Goal: Task Accomplishment & Management: Complete application form

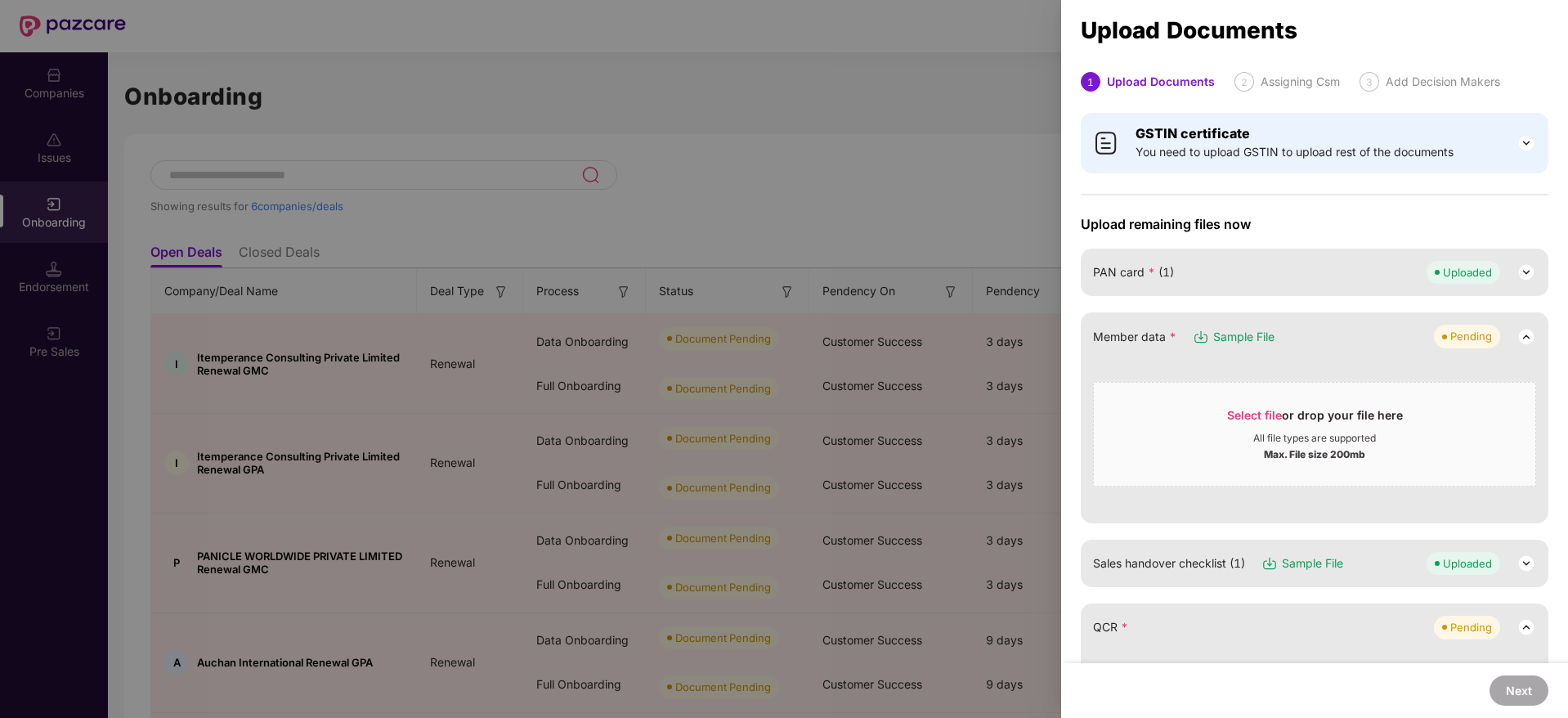
scroll to position [542, 0]
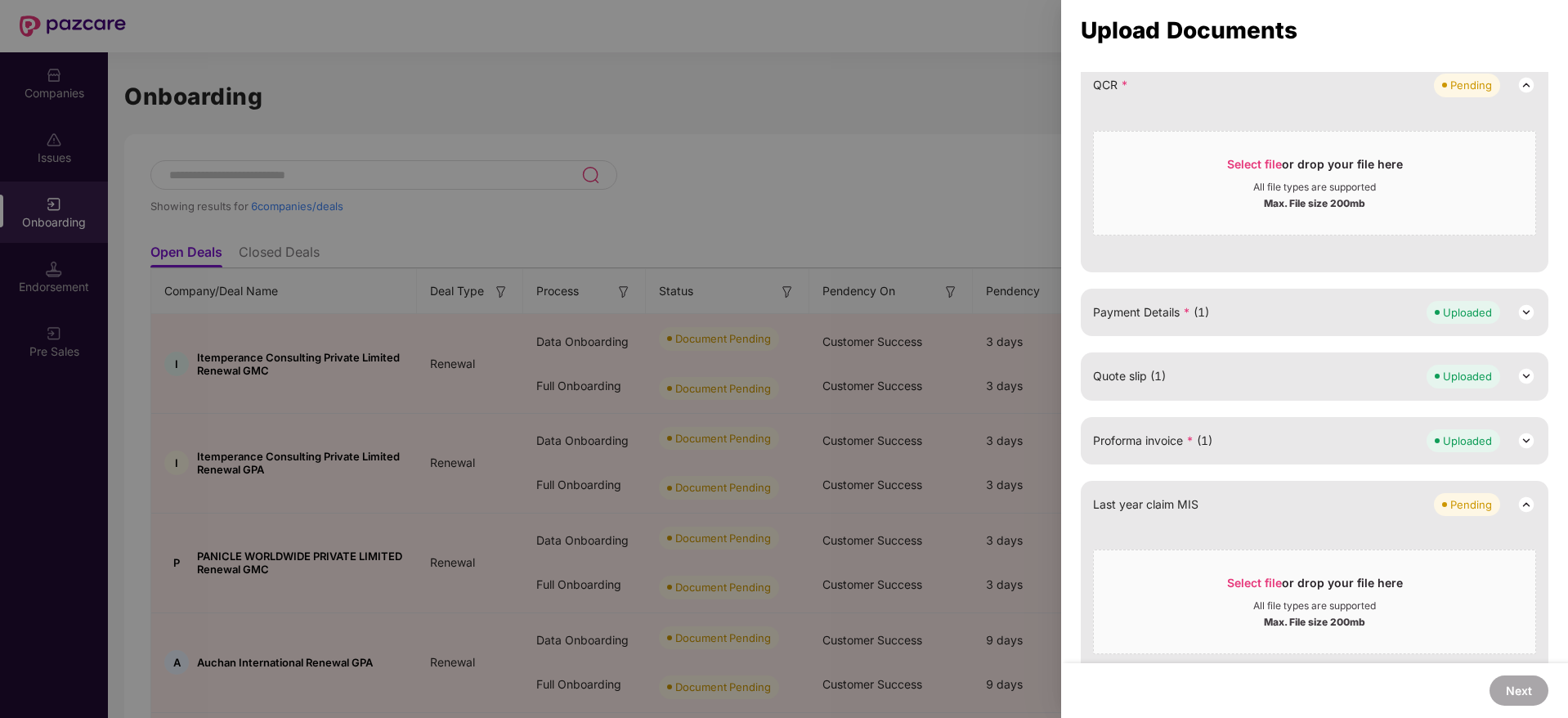
click at [634, 119] on div at bounding box center [784, 359] width 1568 height 718
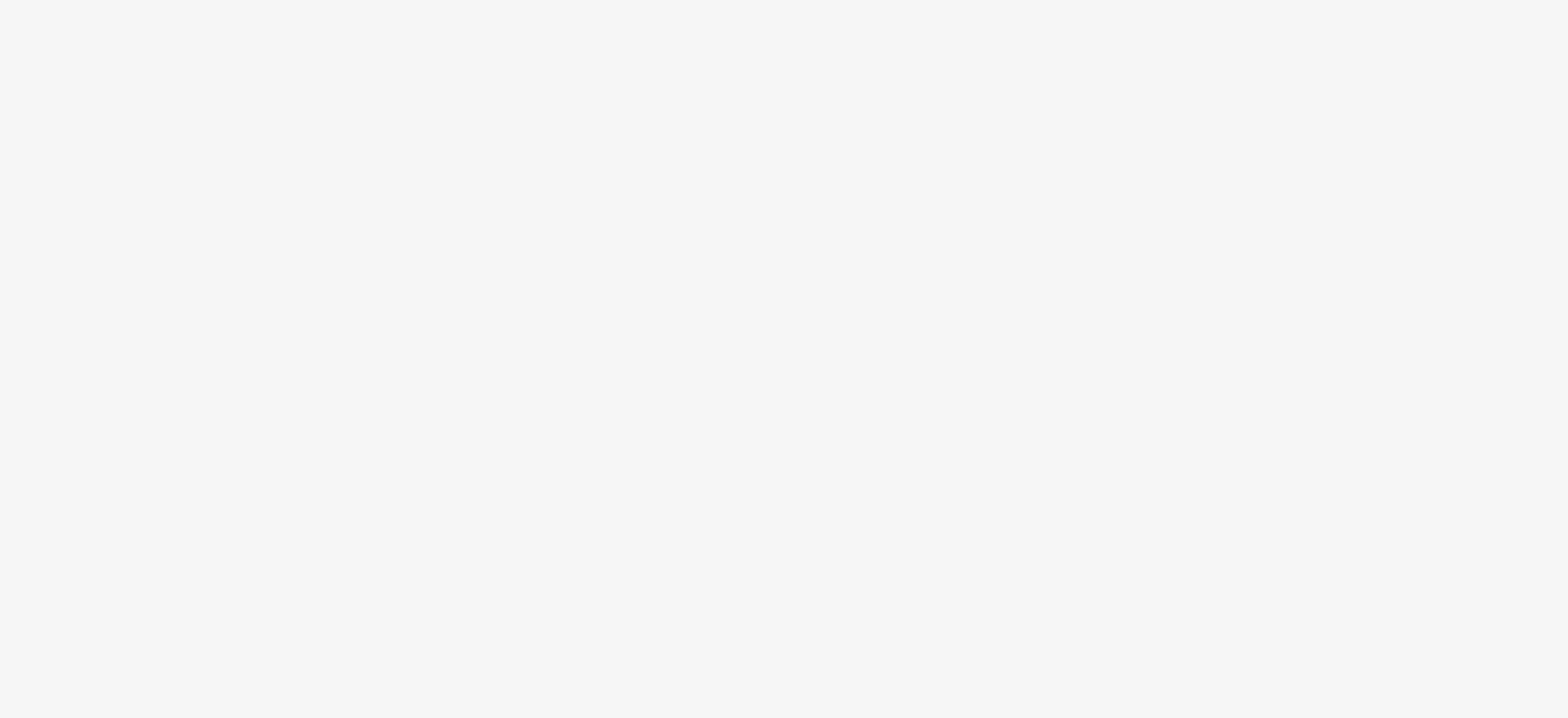
click at [36, 98] on body at bounding box center [784, 359] width 1568 height 718
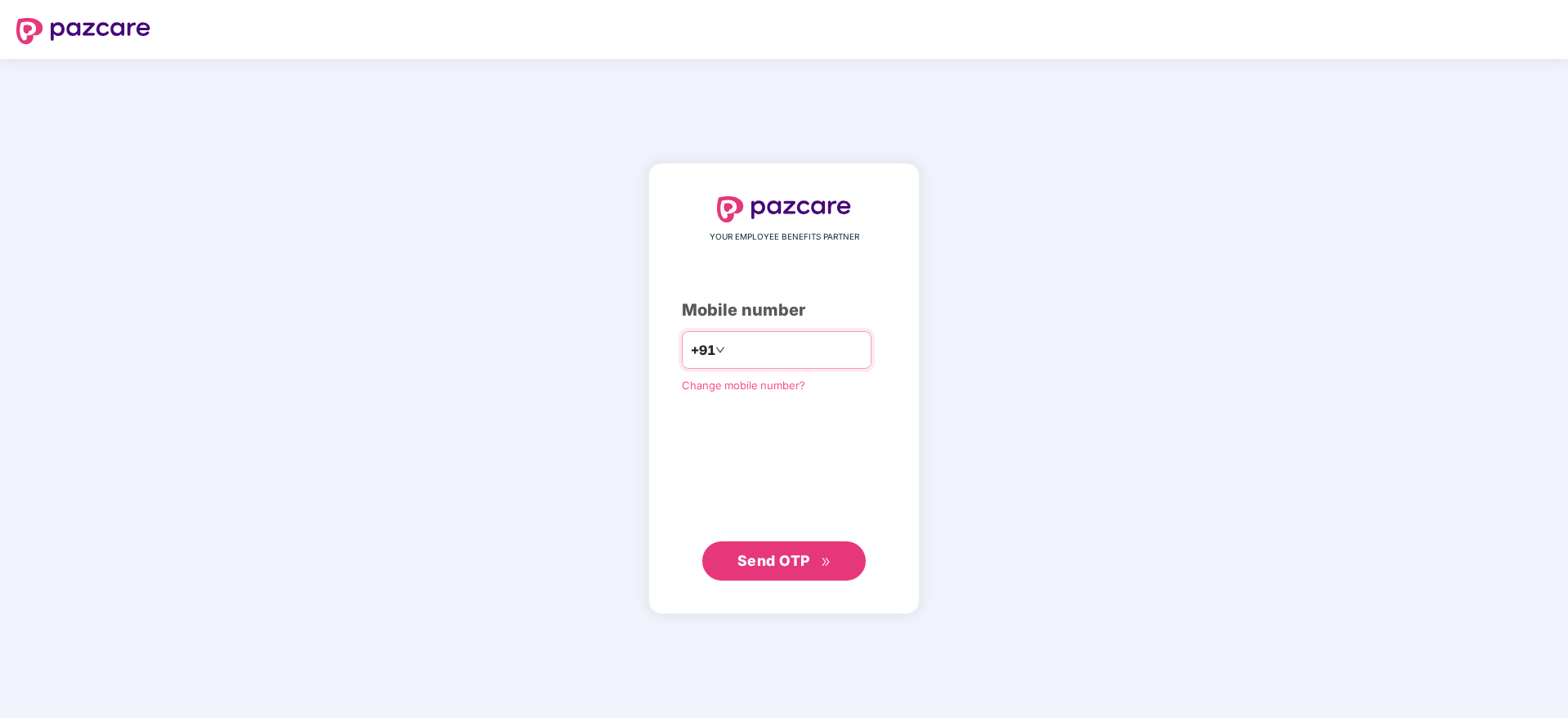
click at [734, 347] on input "number" at bounding box center [796, 350] width 134 height 26
type input "**********"
click at [790, 562] on span "Send OTP" at bounding box center [774, 559] width 73 height 17
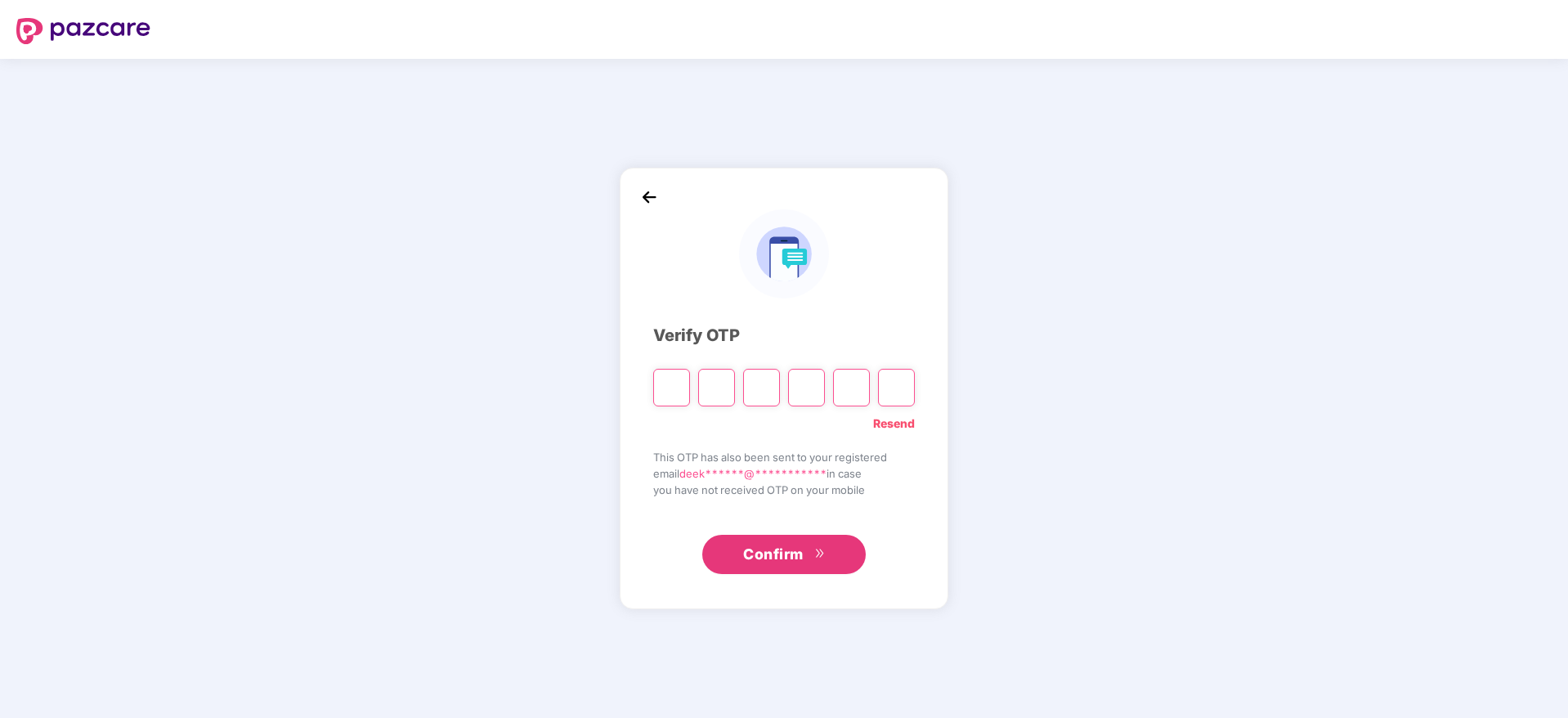
paste input "*"
type input "*"
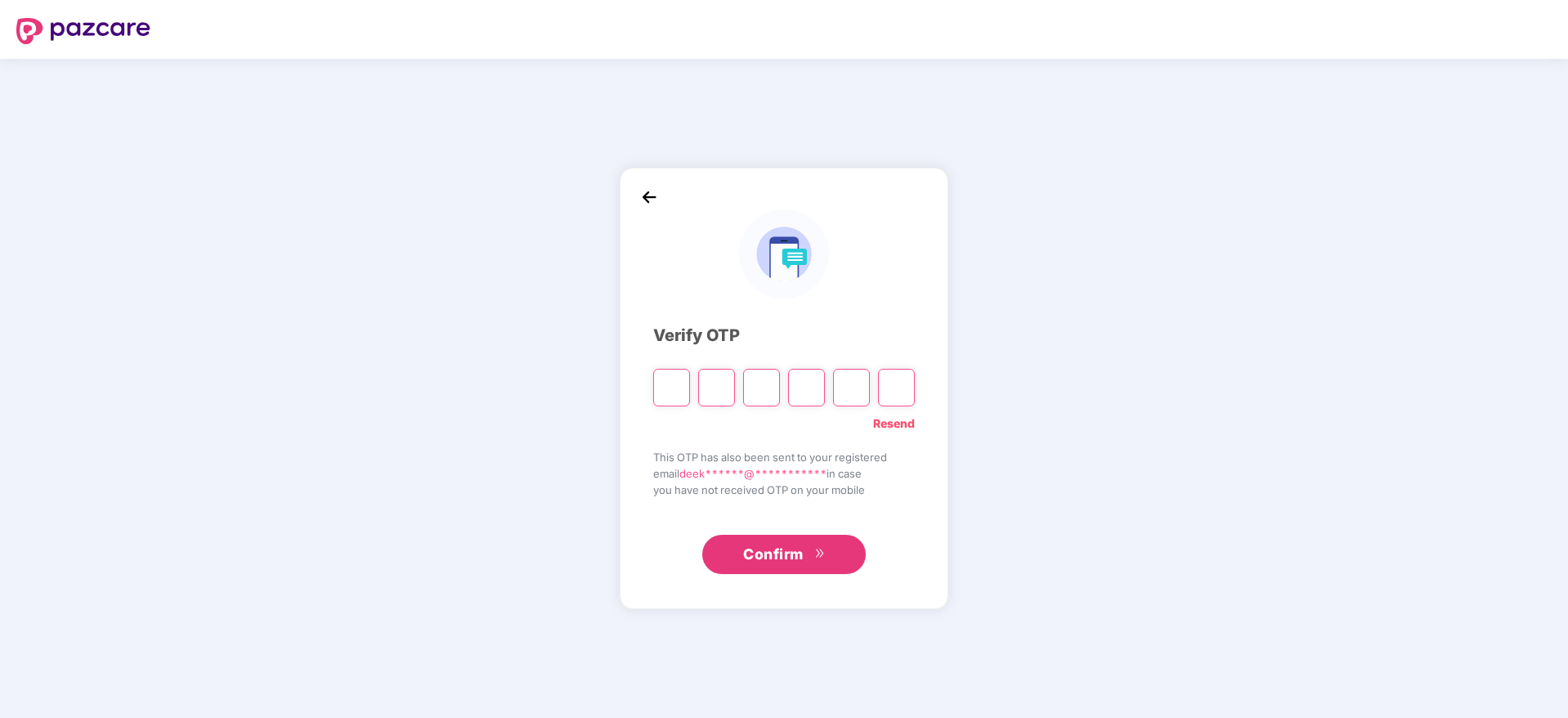
type input "*"
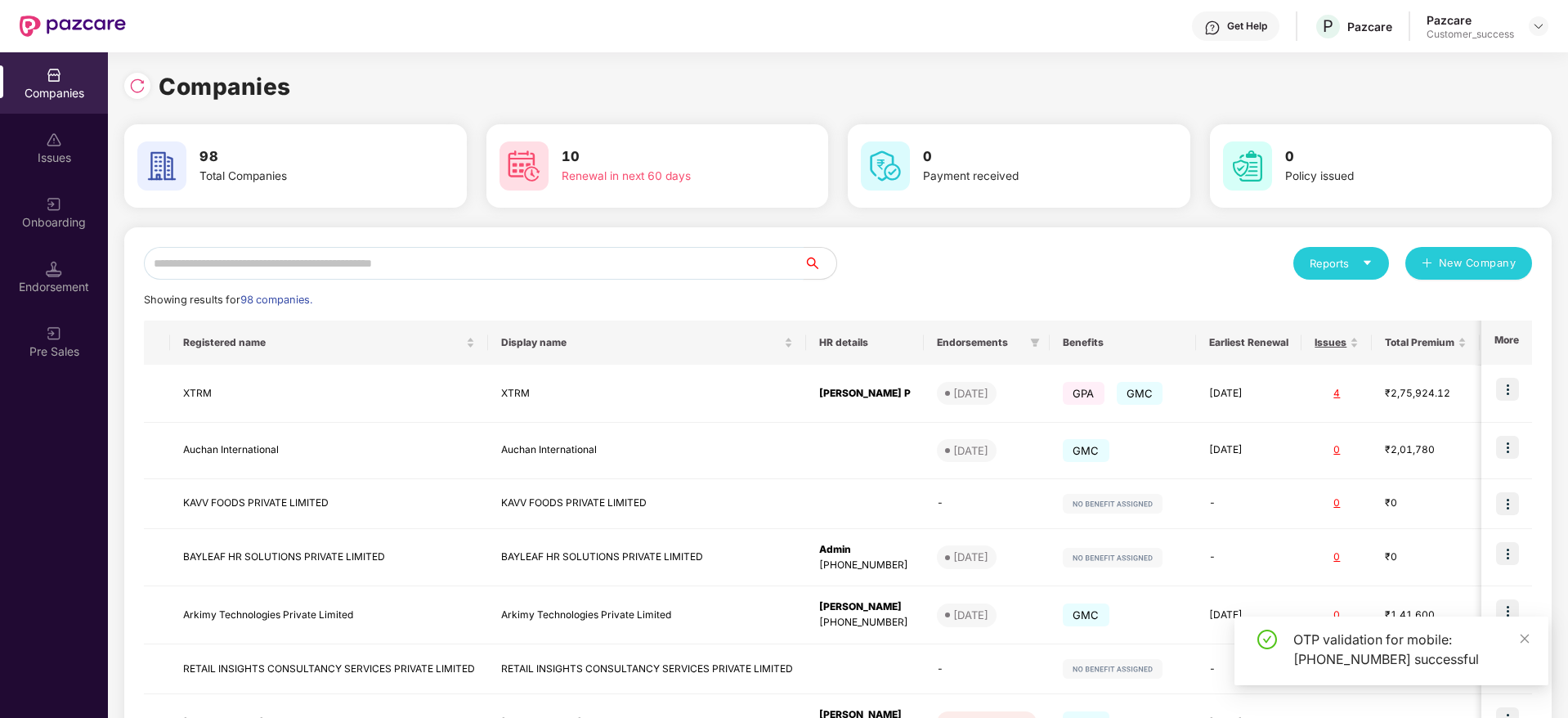
click at [412, 251] on input "text" at bounding box center [474, 263] width 660 height 33
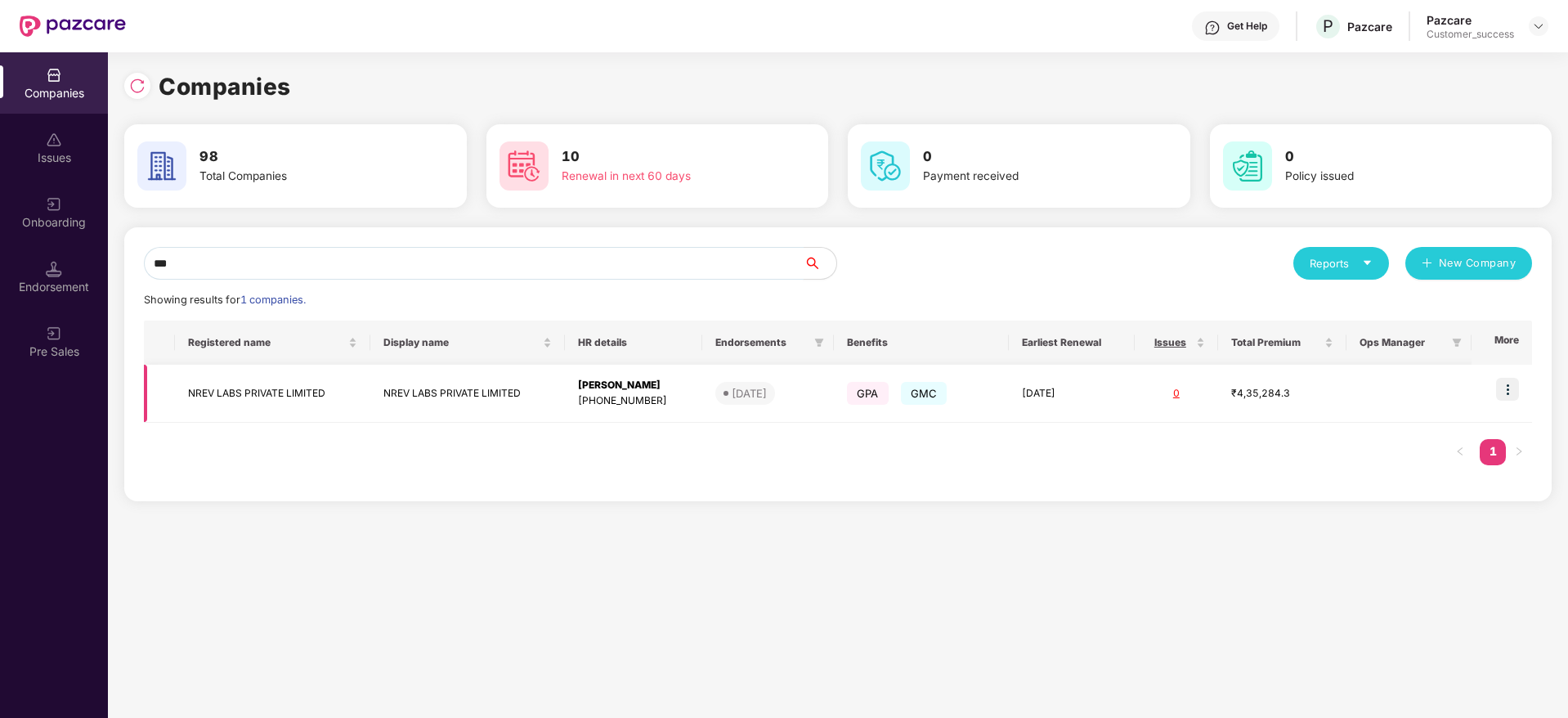
type input "***"
click at [364, 395] on td "NREV LABS PRIVATE LIMITED" at bounding box center [272, 393] width 195 height 58
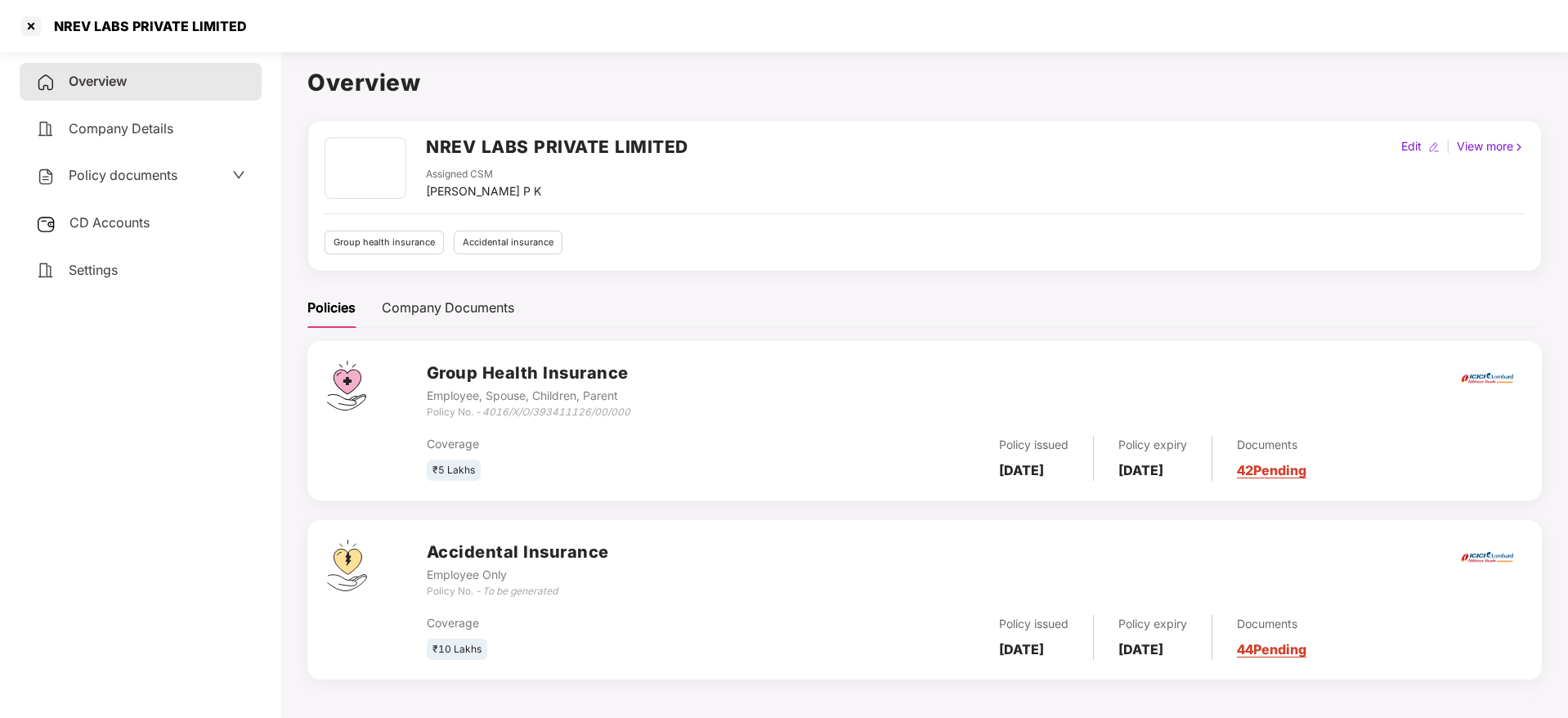
click at [174, 177] on span "Policy documents" at bounding box center [123, 175] width 109 height 17
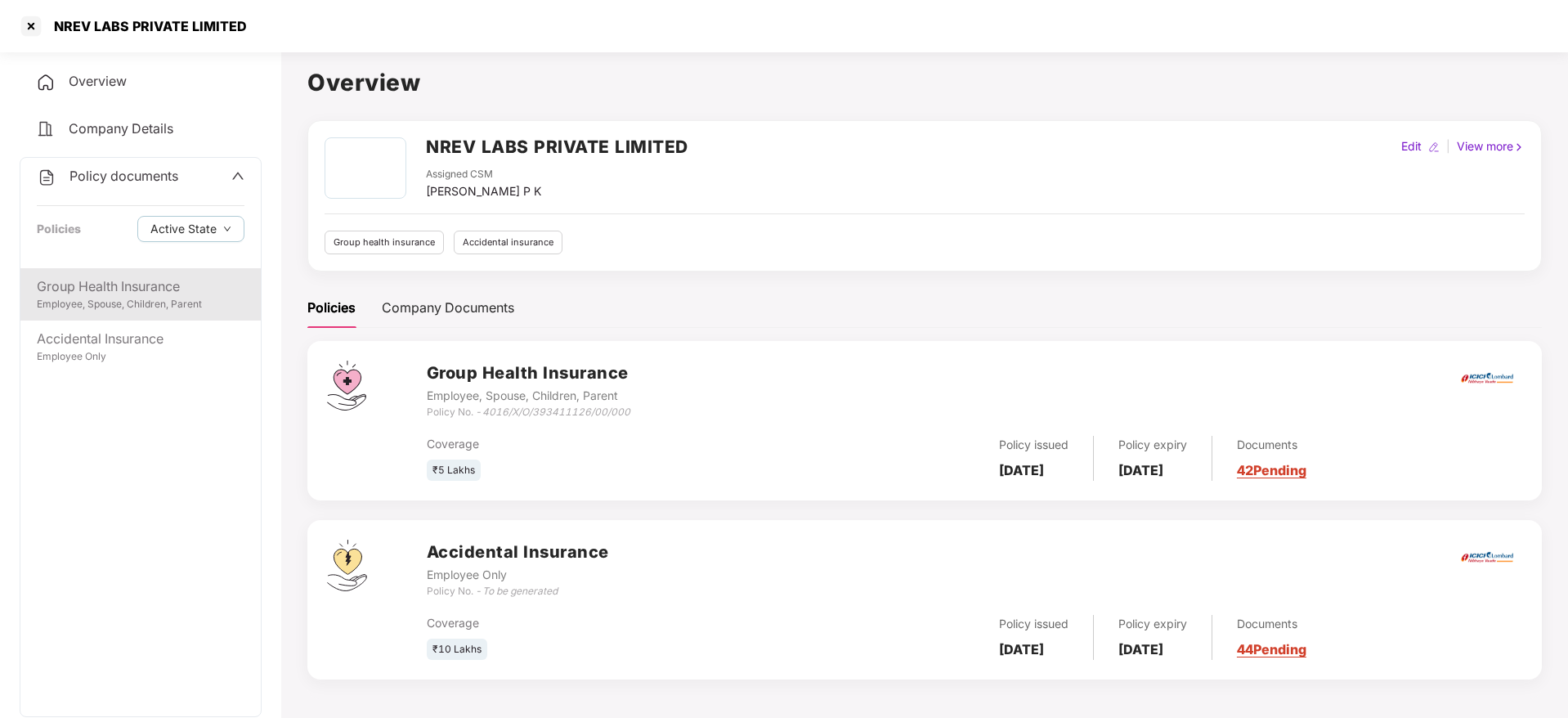
click at [142, 281] on div "Group Health Insurance" at bounding box center [140, 286] width 207 height 21
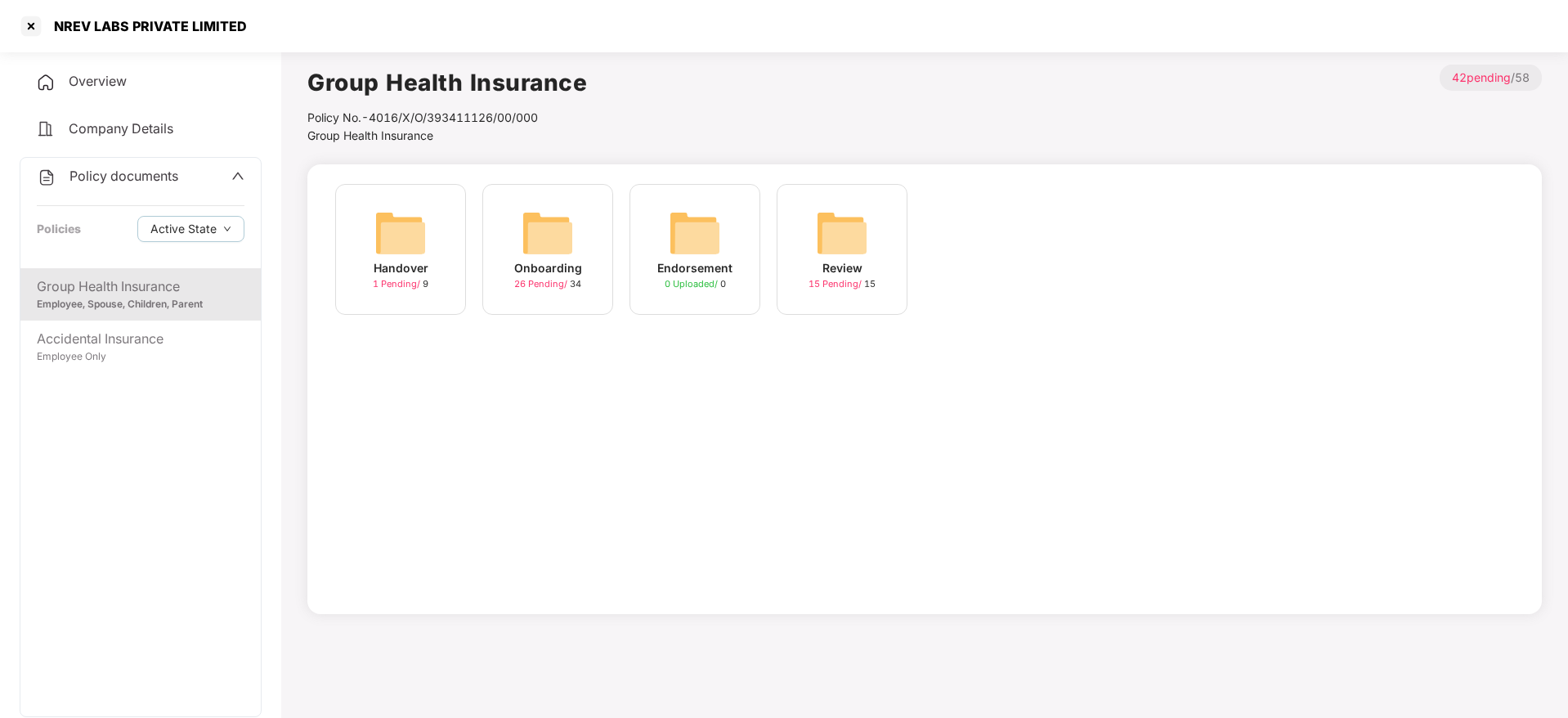
click at [496, 273] on div "Onboarding 26 Pending / 34" at bounding box center [547, 249] width 130 height 130
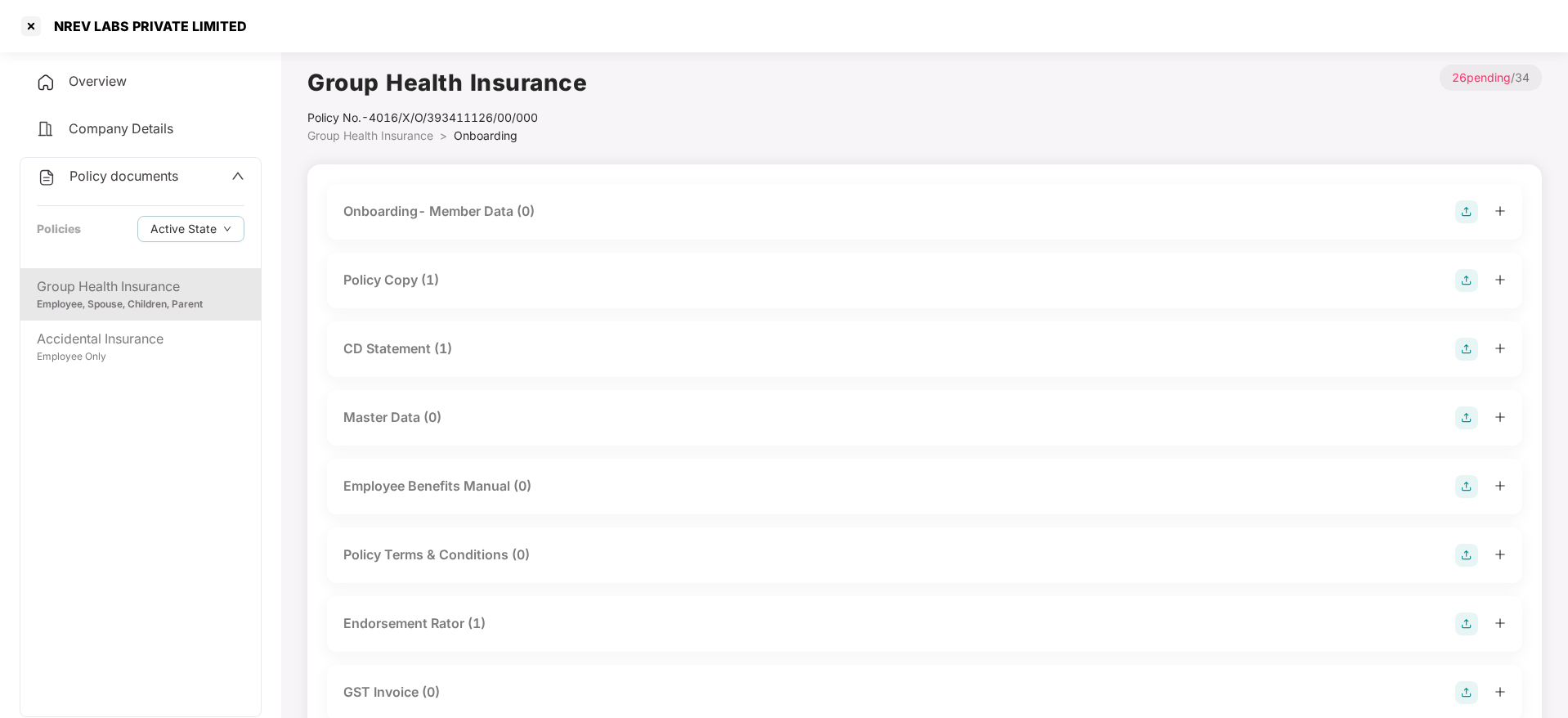
click at [472, 296] on div "Policy Copy (1)" at bounding box center [924, 280] width 1195 height 55
click at [428, 279] on div "Policy Copy (1)" at bounding box center [391, 279] width 96 height 21
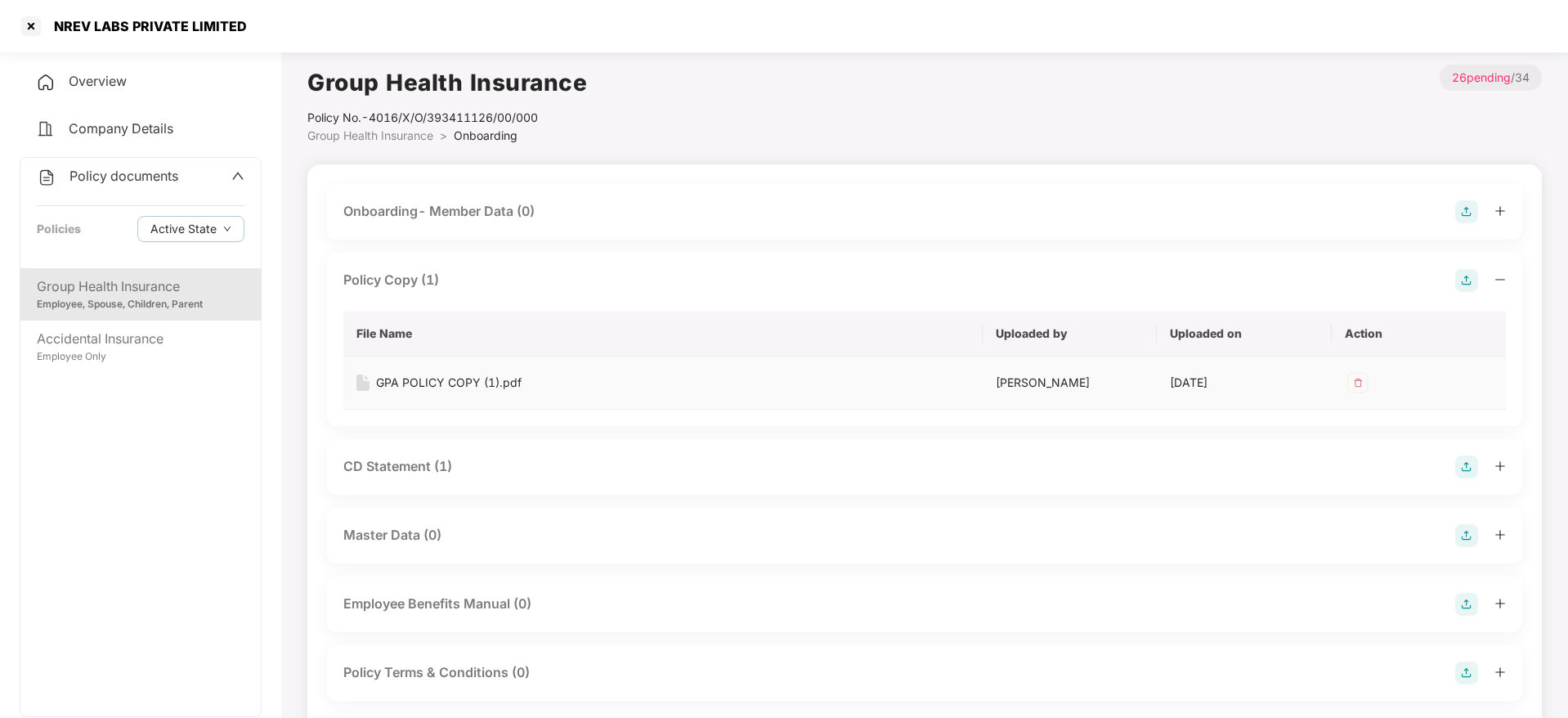
click at [1360, 373] on img at bounding box center [1358, 382] width 26 height 26
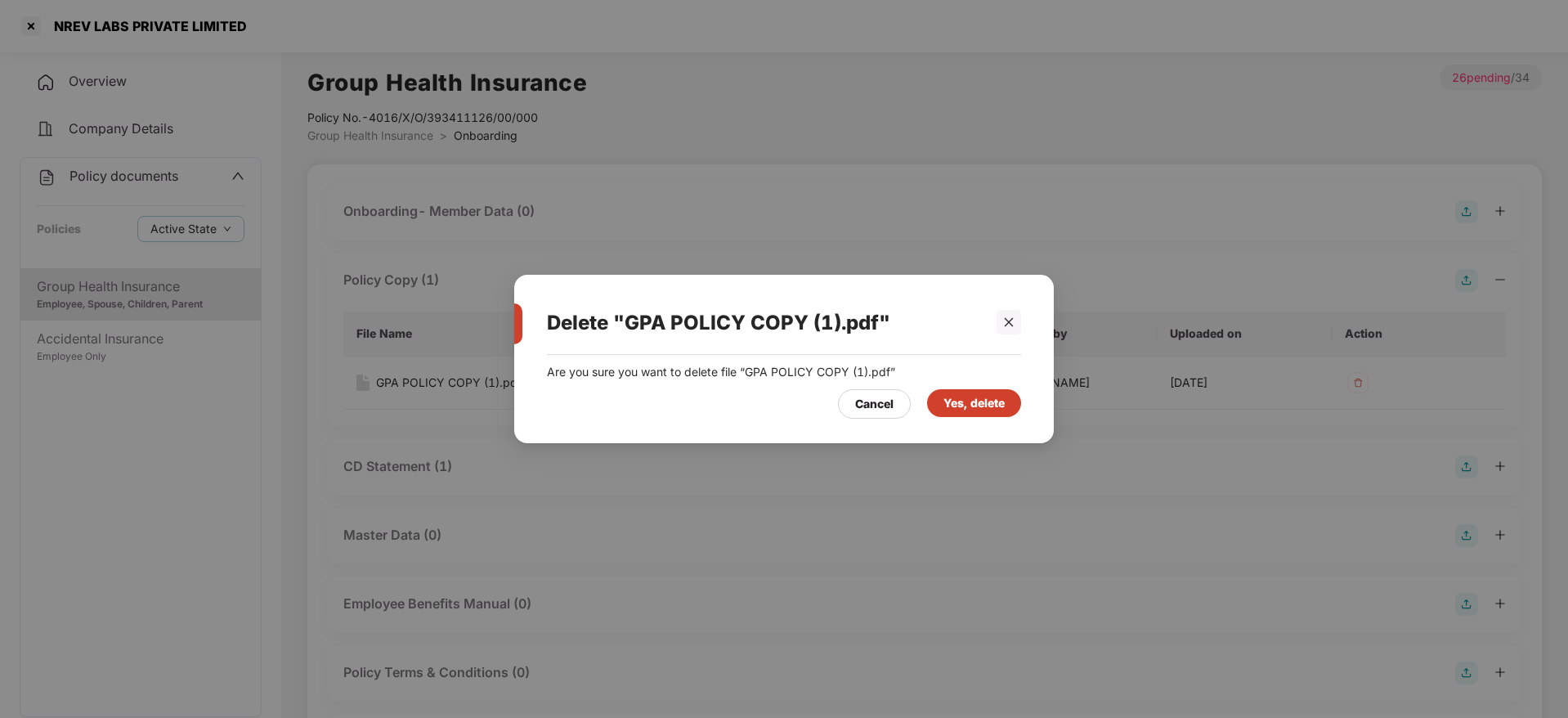
click at [1010, 407] on div "Yes, delete" at bounding box center [974, 403] width 94 height 28
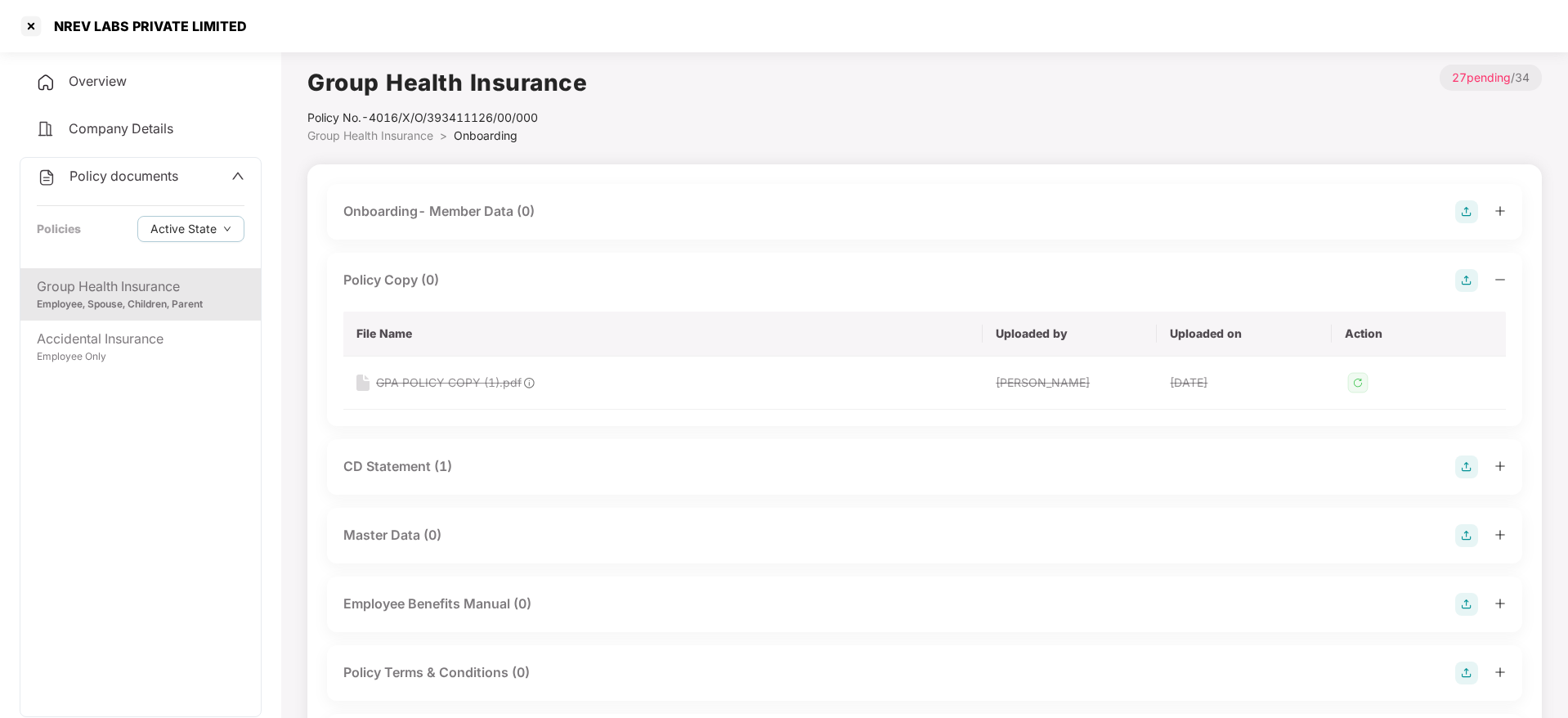
click at [1464, 282] on img at bounding box center [1465, 279] width 23 height 23
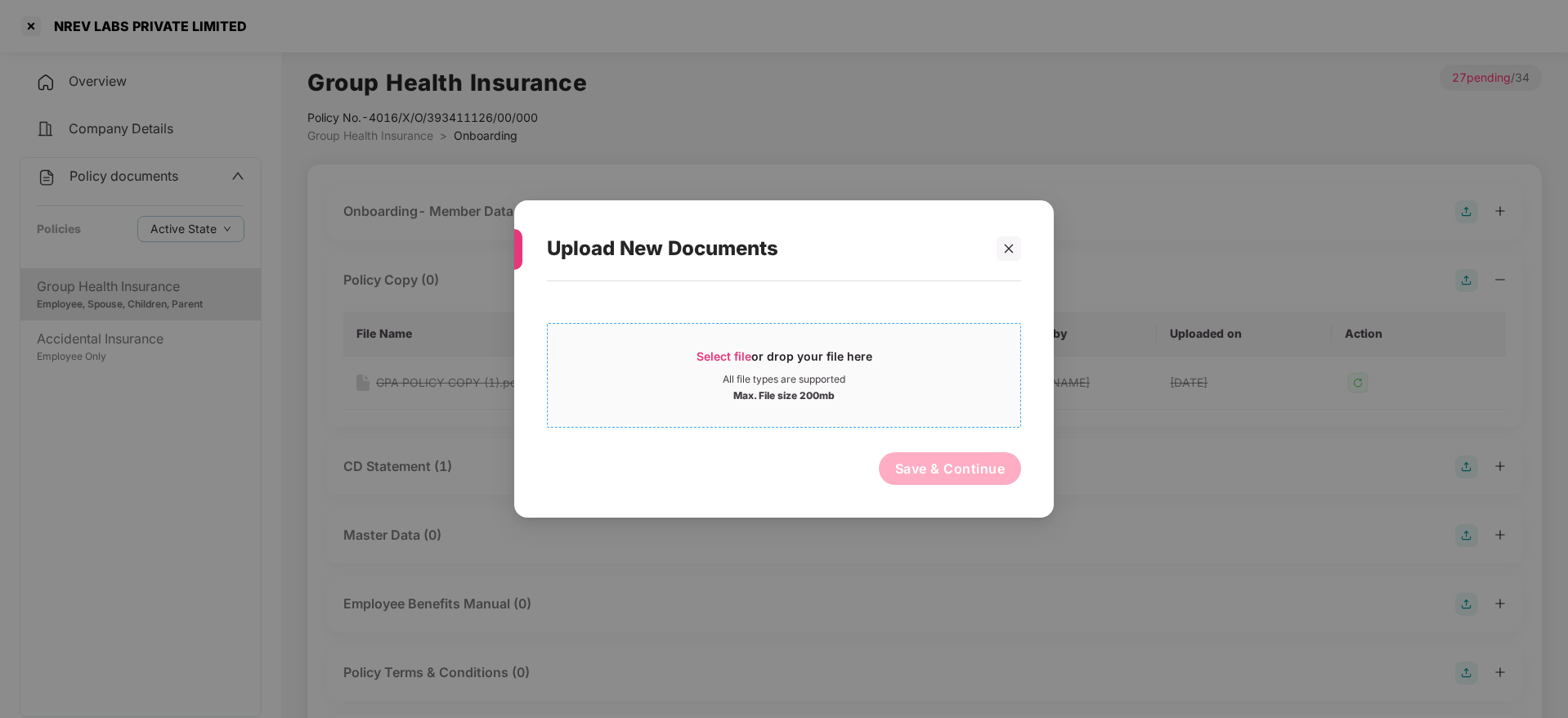
click at [734, 356] on span "Select file" at bounding box center [723, 356] width 54 height 14
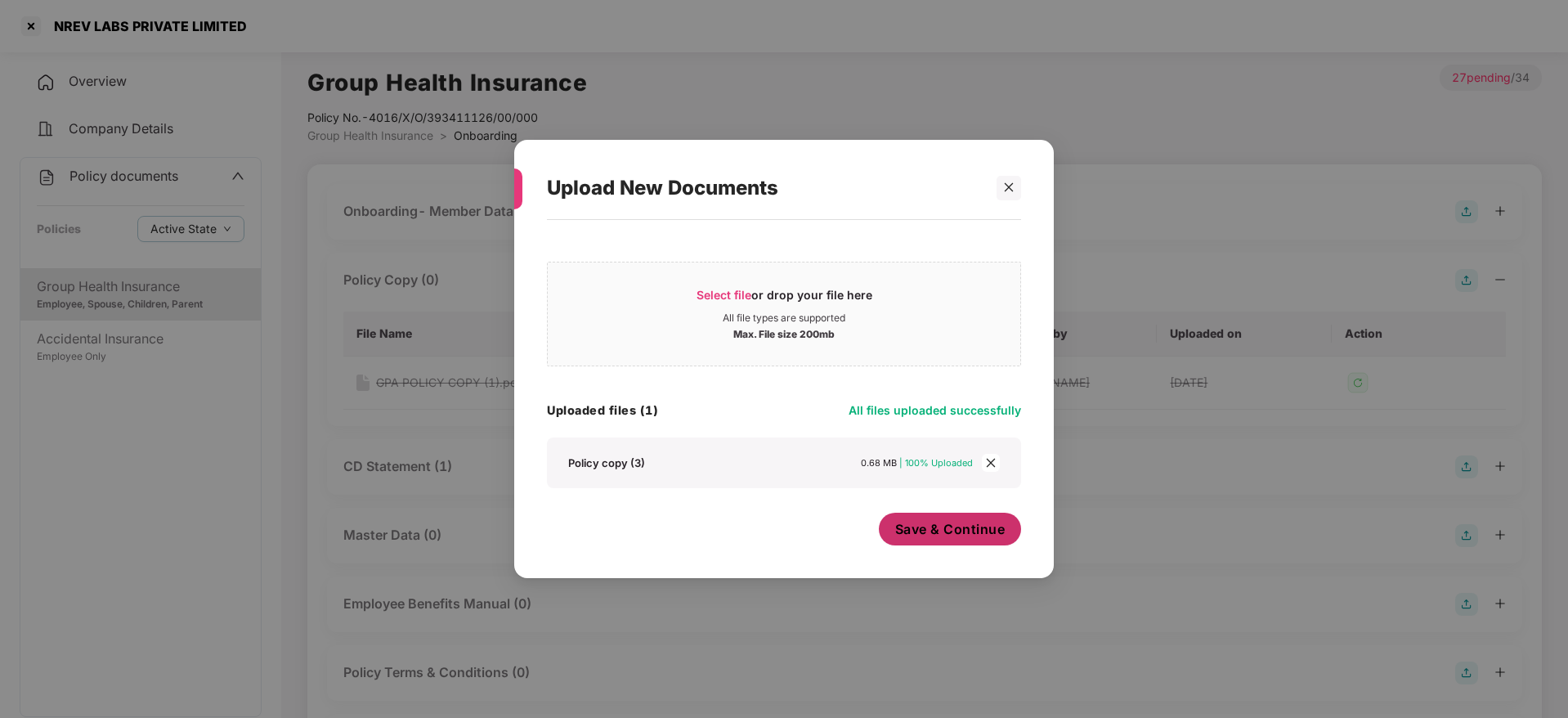
click at [897, 539] on button "Save & Continue" at bounding box center [950, 528] width 143 height 33
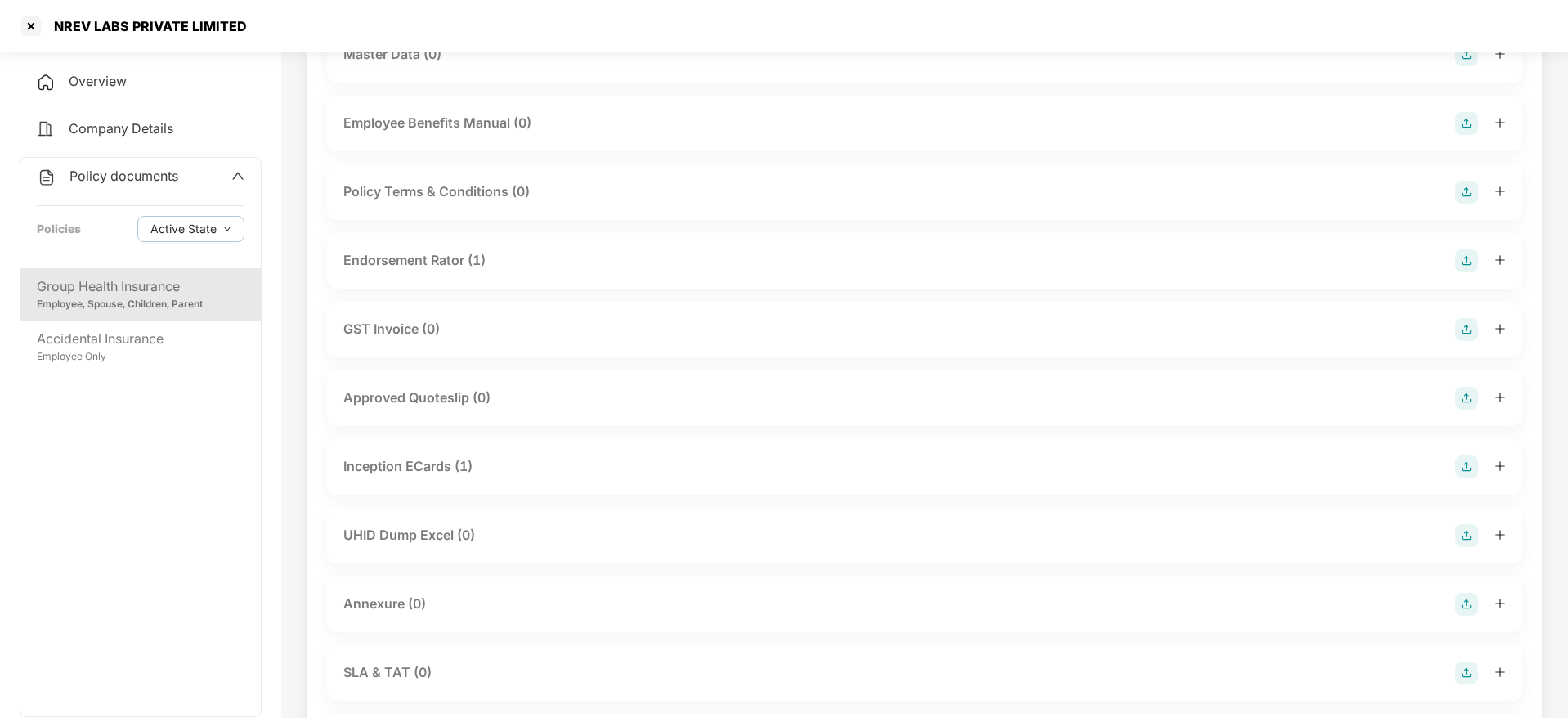
scroll to position [543, 0]
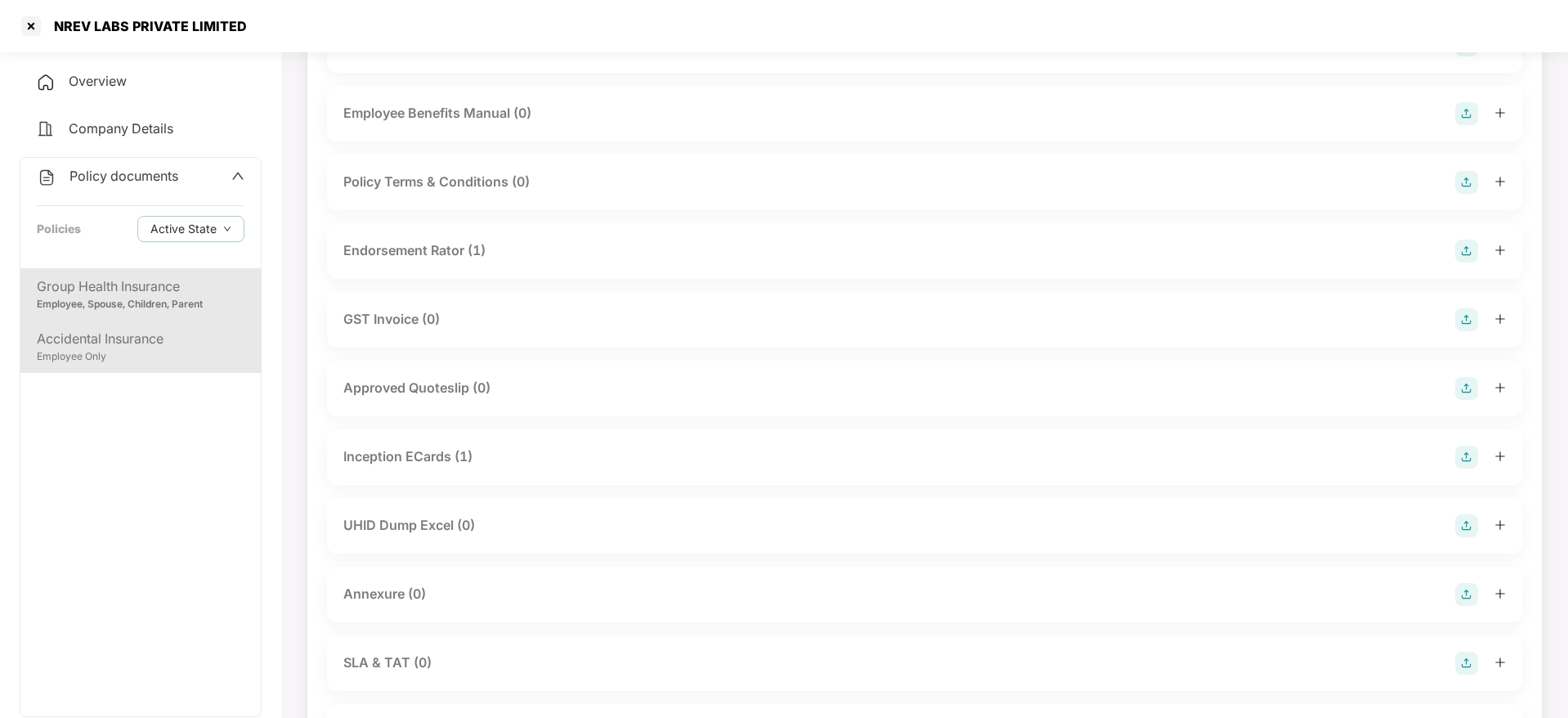
click at [141, 338] on div "Accidental Insurance" at bounding box center [140, 339] width 207 height 21
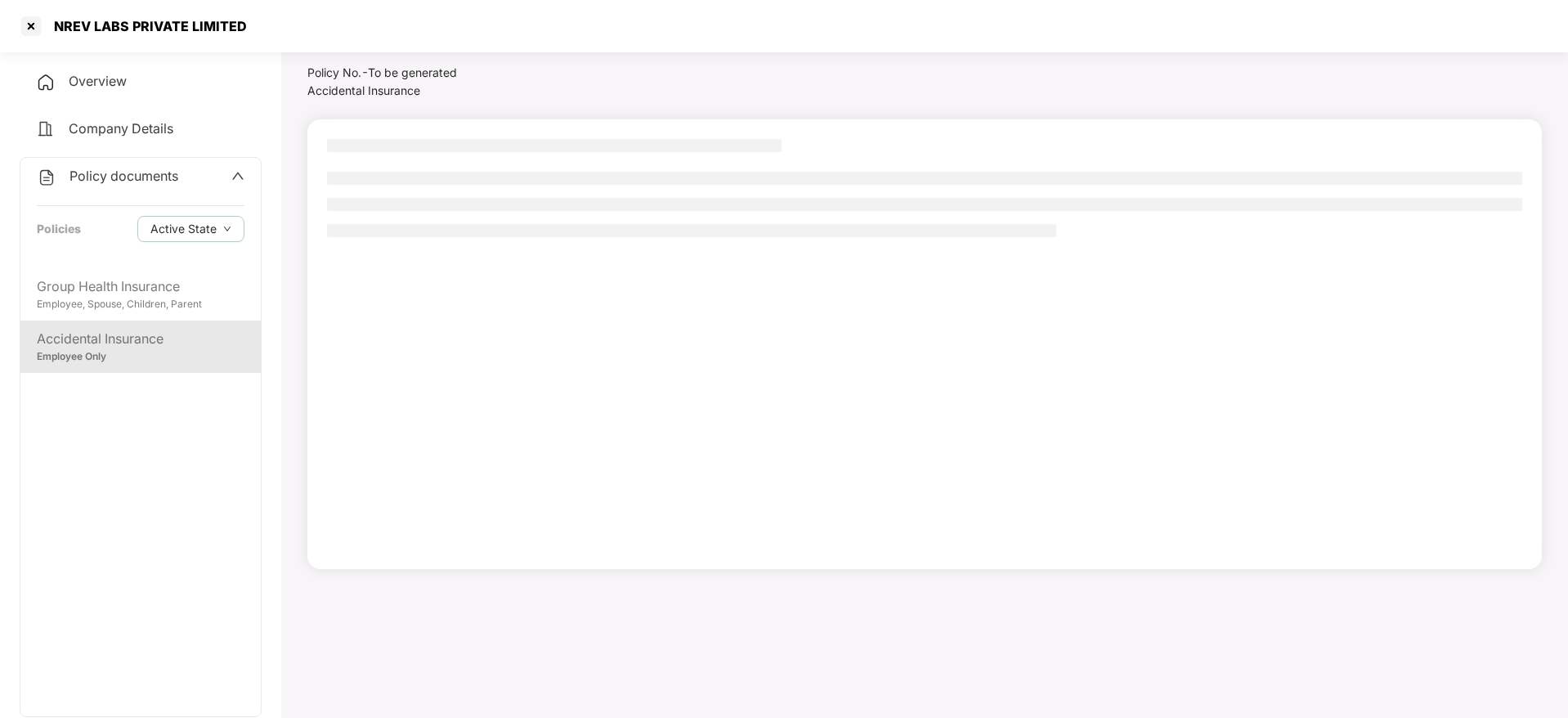
scroll to position [45, 0]
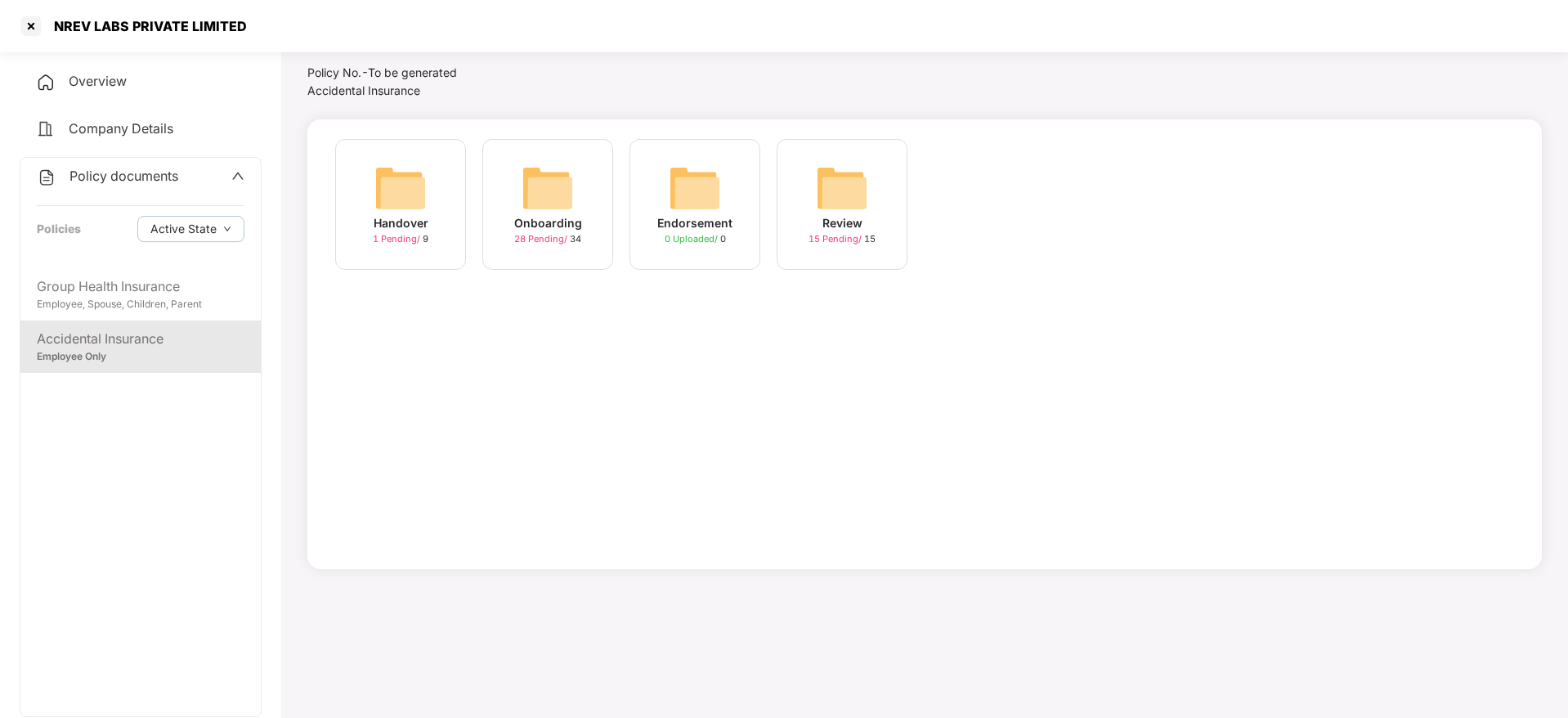
click at [545, 230] on div "Onboarding" at bounding box center [548, 223] width 68 height 18
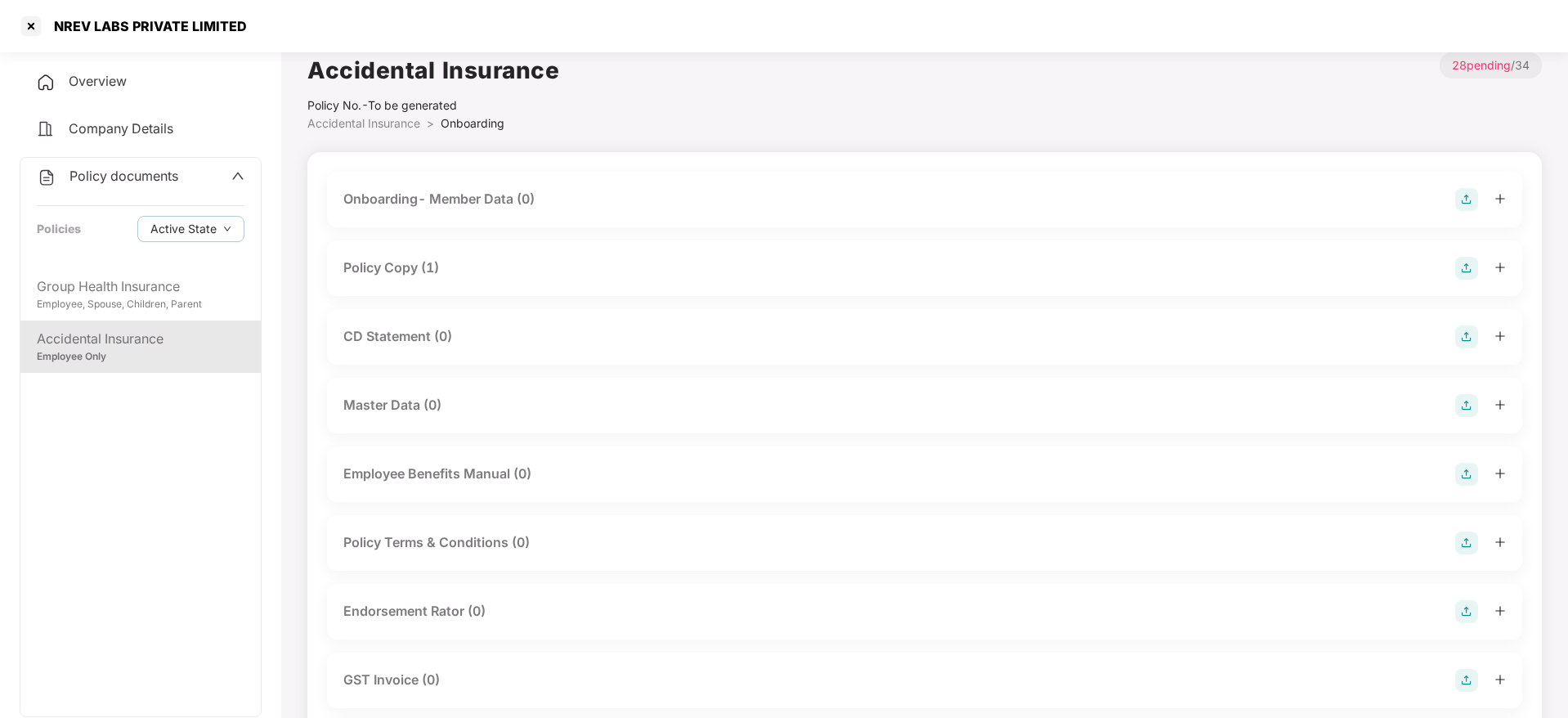
scroll to position [10, 0]
click at [416, 275] on div "Policy Copy (1)" at bounding box center [391, 270] width 96 height 21
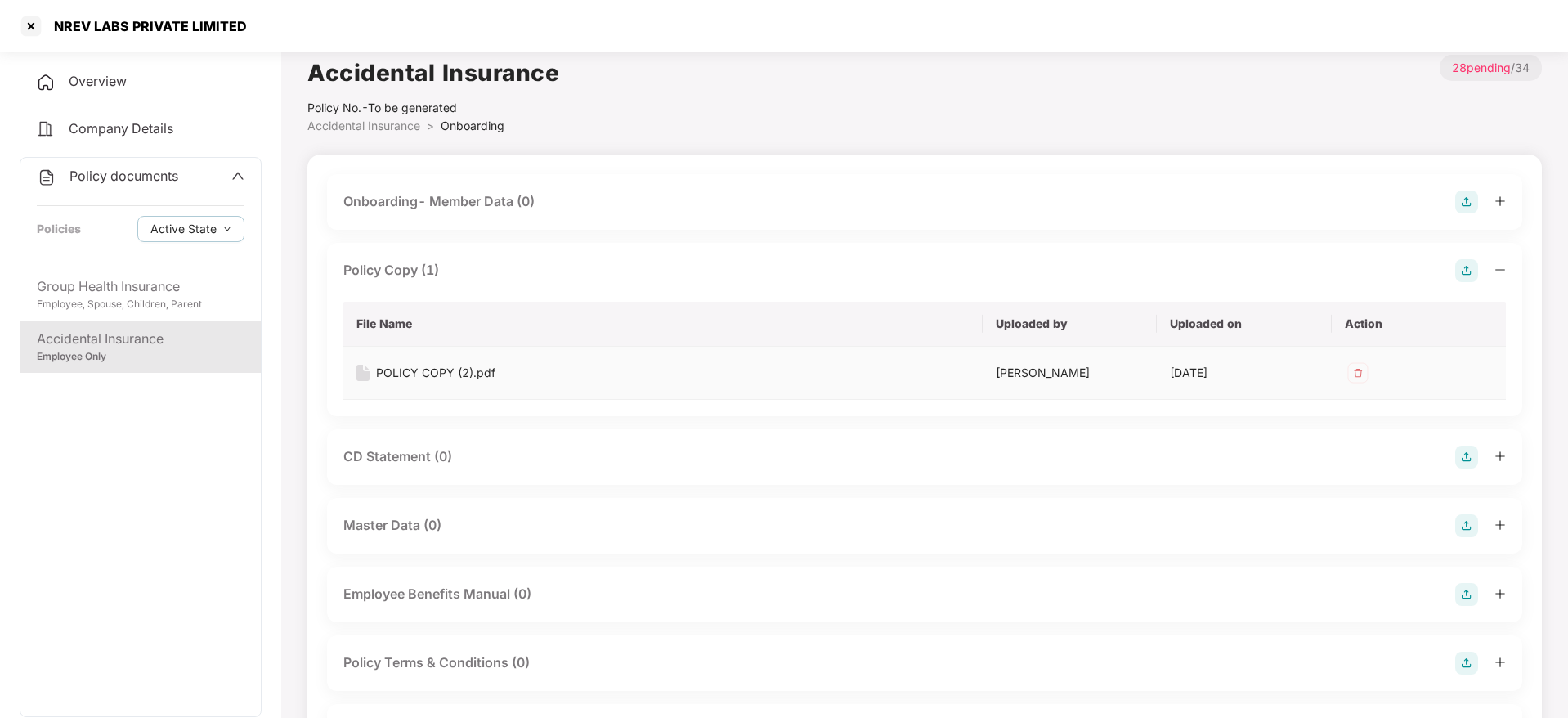
click at [1353, 366] on img at bounding box center [1358, 372] width 26 height 26
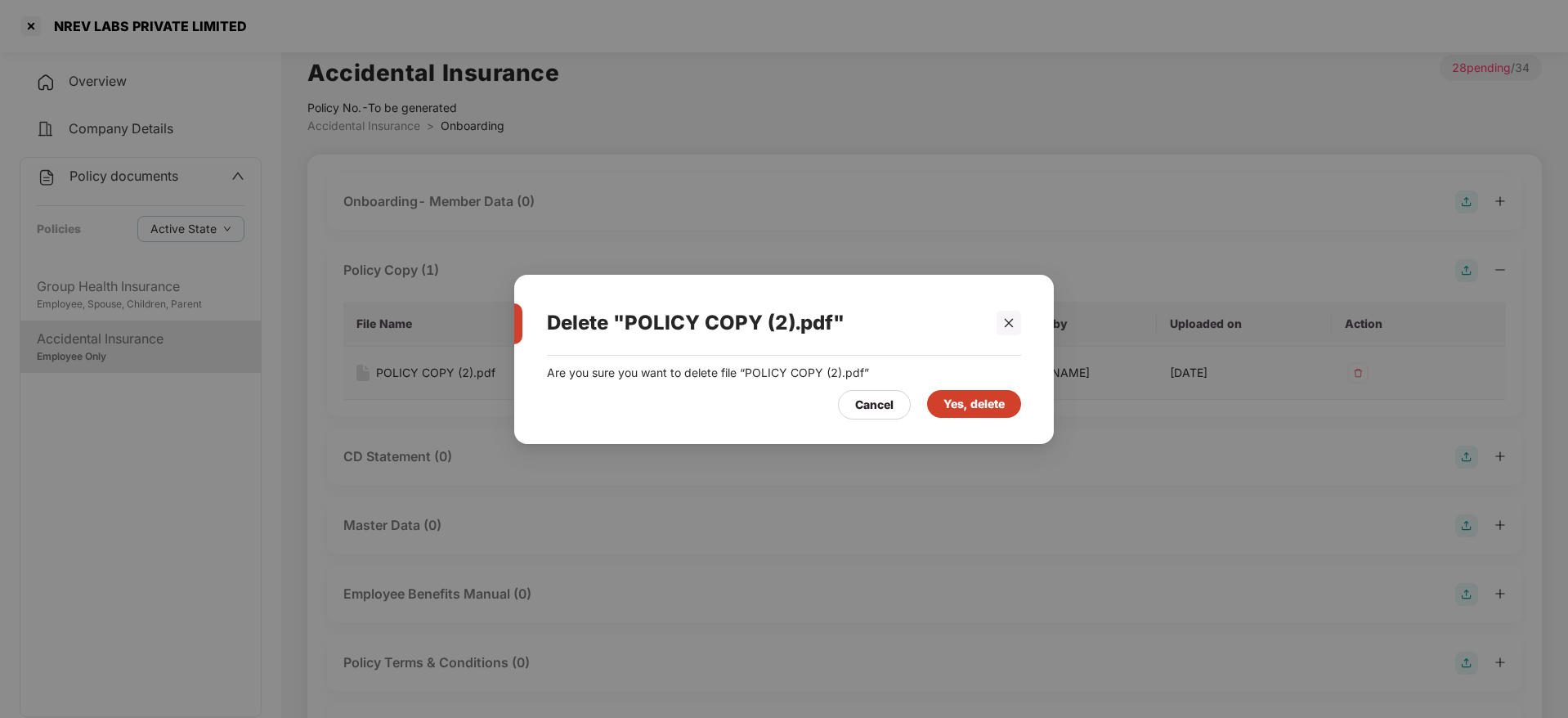
click at [1353, 366] on div "Delete "POLICY COPY (2).pdf" Are you sure you want to delete file “POLICY COPY …" at bounding box center [784, 359] width 1568 height 718
click at [994, 406] on div "Yes, delete" at bounding box center [974, 403] width 61 height 18
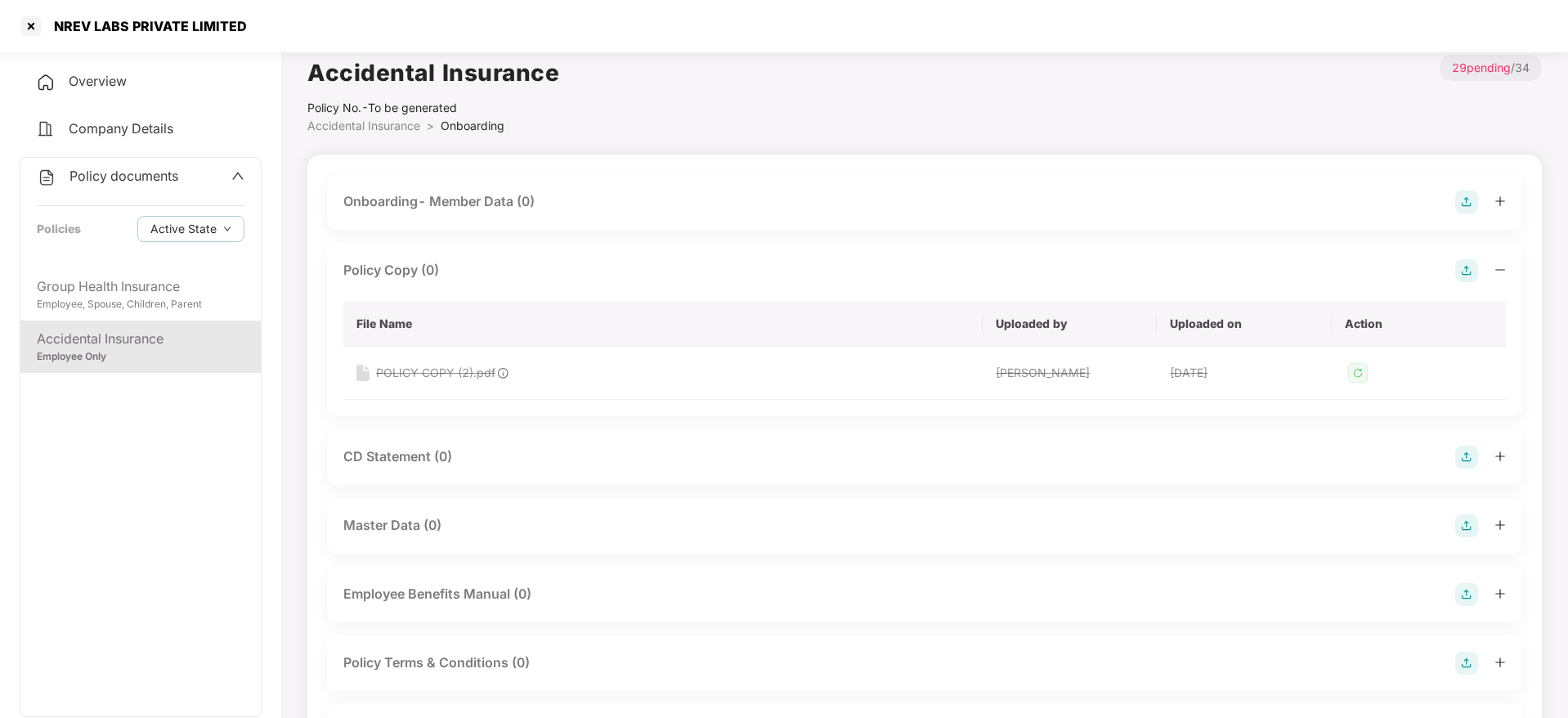
click at [1464, 272] on img at bounding box center [1465, 270] width 23 height 23
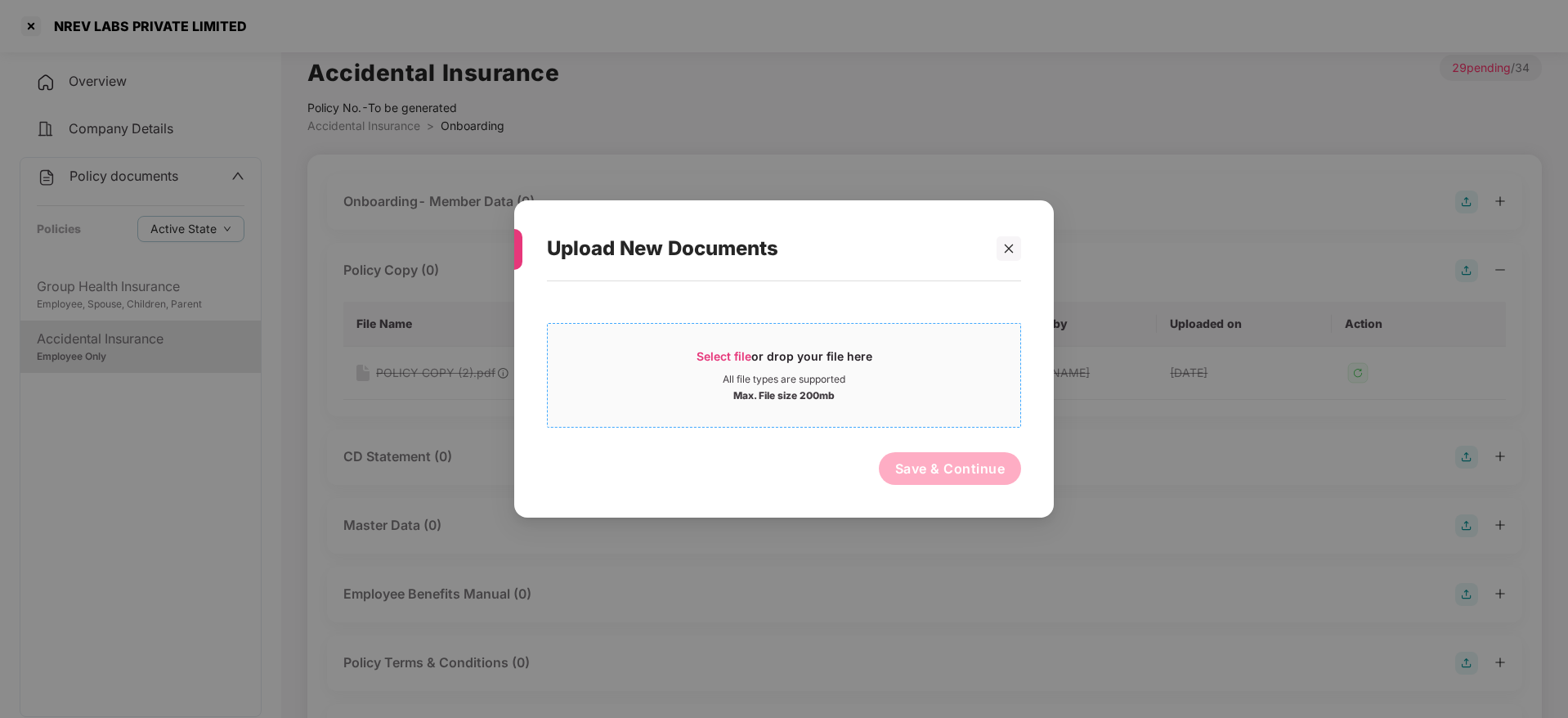
click at [713, 354] on span "Select file" at bounding box center [723, 356] width 54 height 14
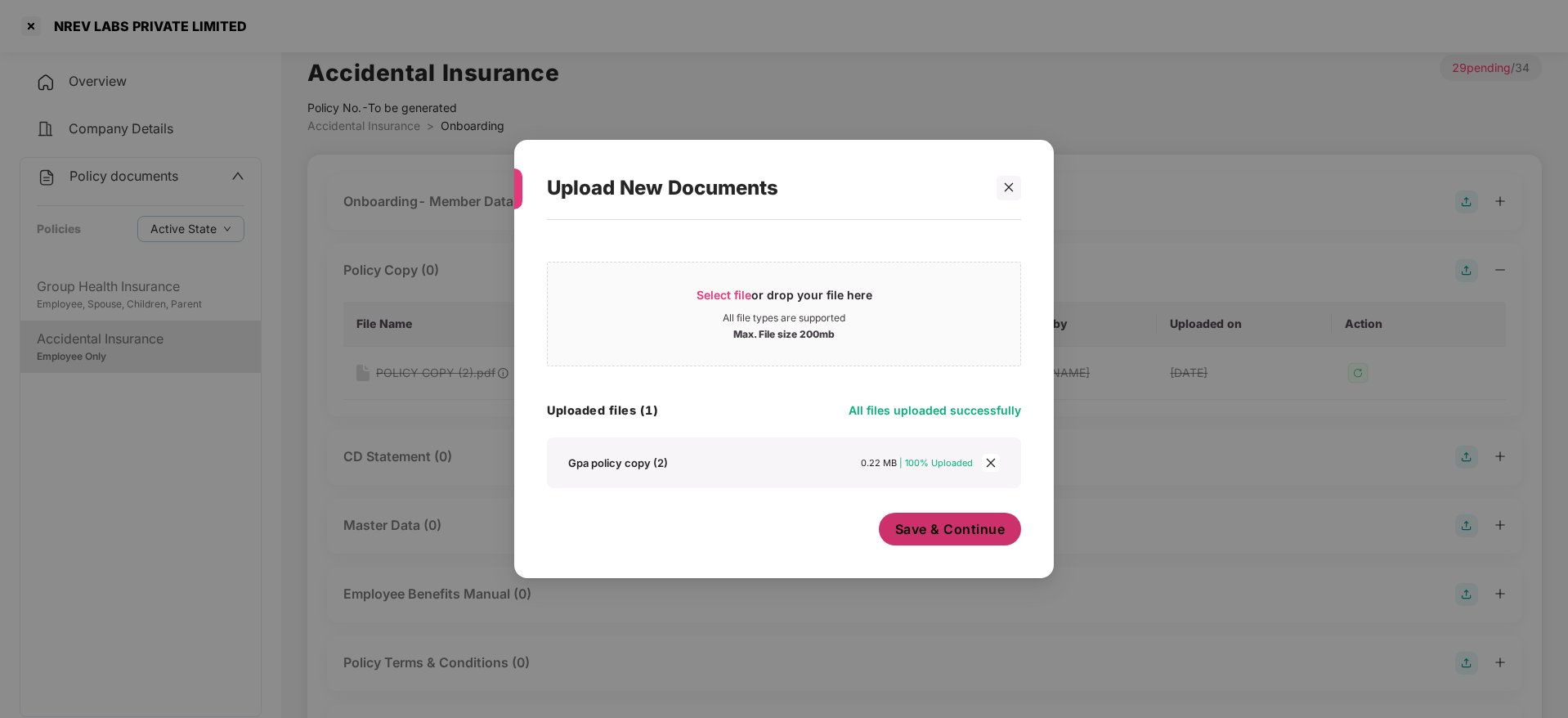
click at [925, 514] on button "Save & Continue" at bounding box center [950, 528] width 143 height 33
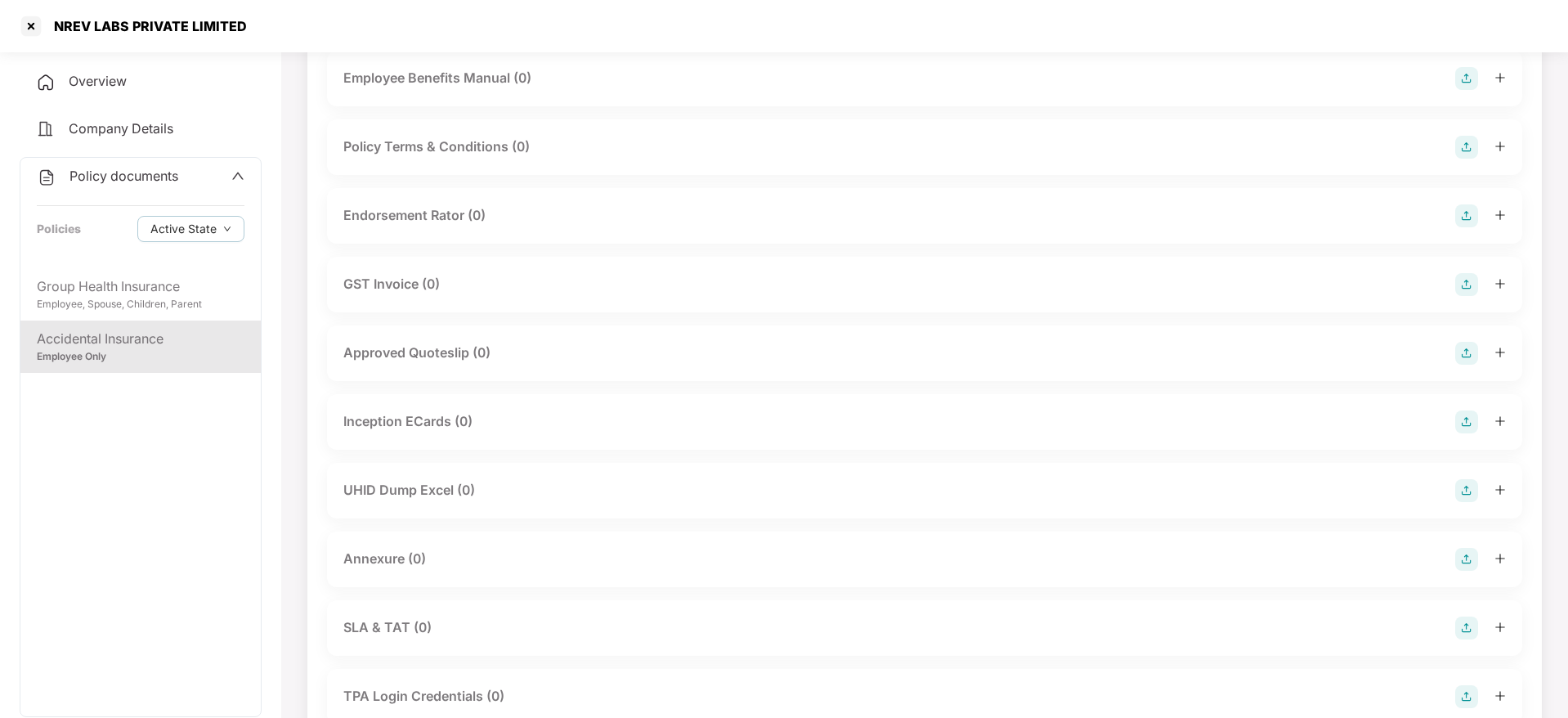
scroll to position [578, 0]
click at [37, 33] on div at bounding box center [31, 26] width 26 height 26
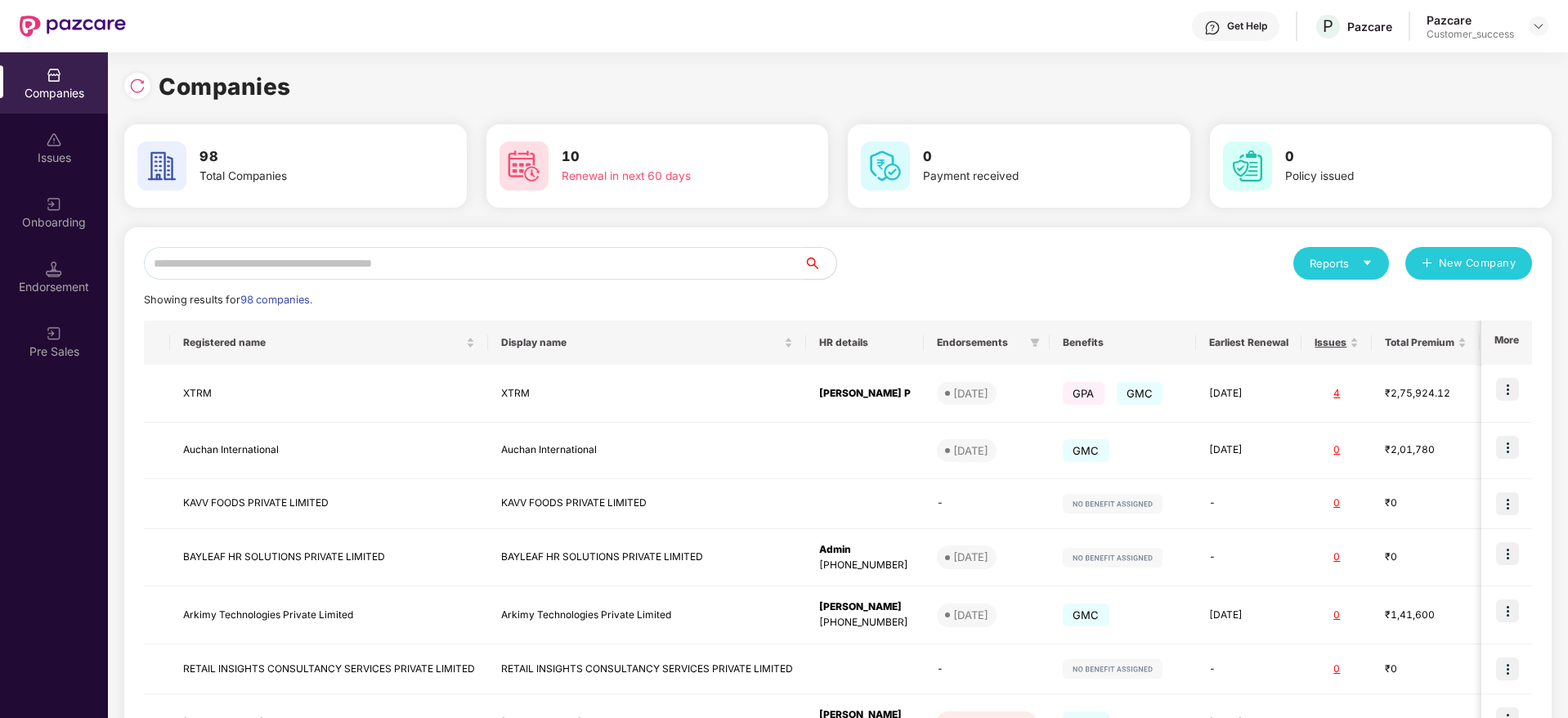
click at [255, 270] on input "text" at bounding box center [474, 263] width 660 height 33
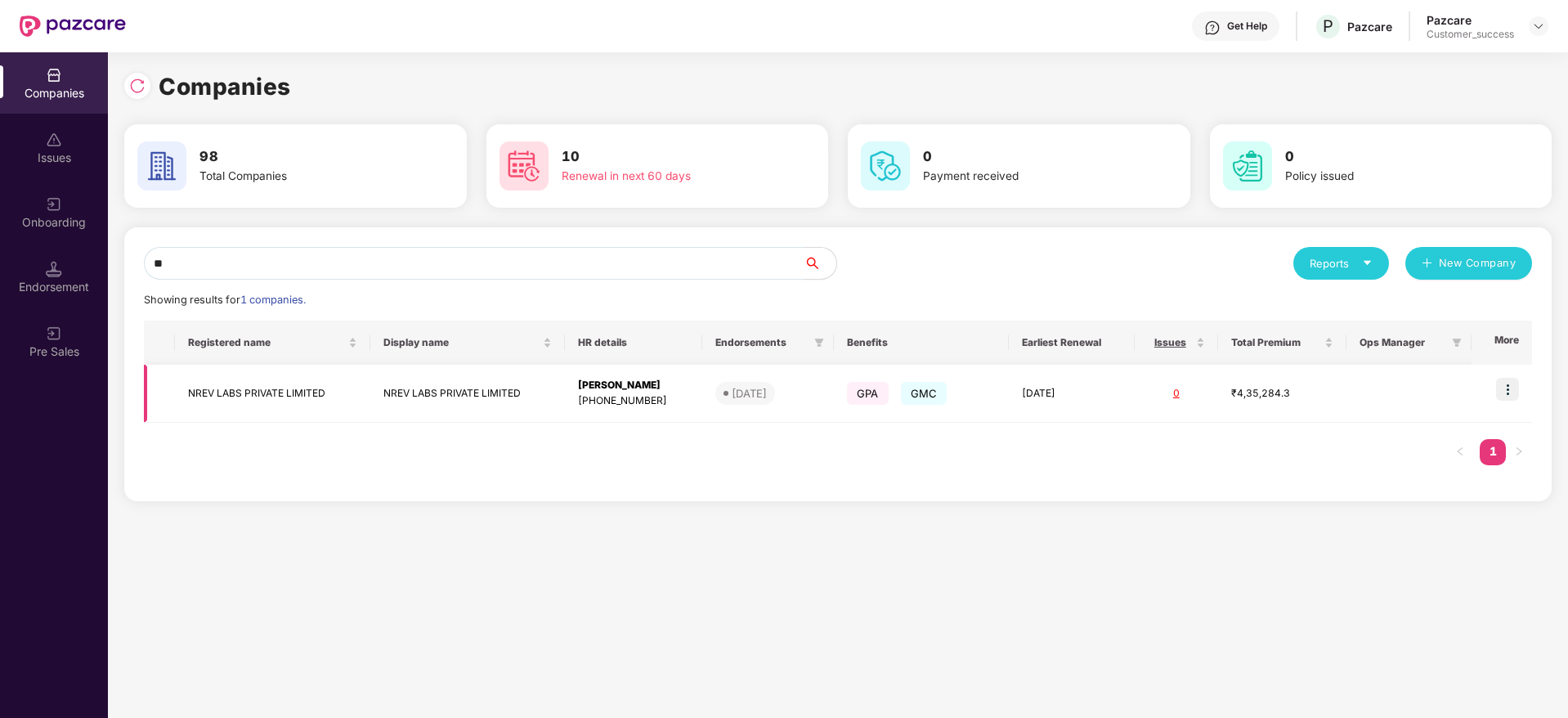
type input "**"
click at [1502, 394] on img at bounding box center [1507, 388] width 23 height 23
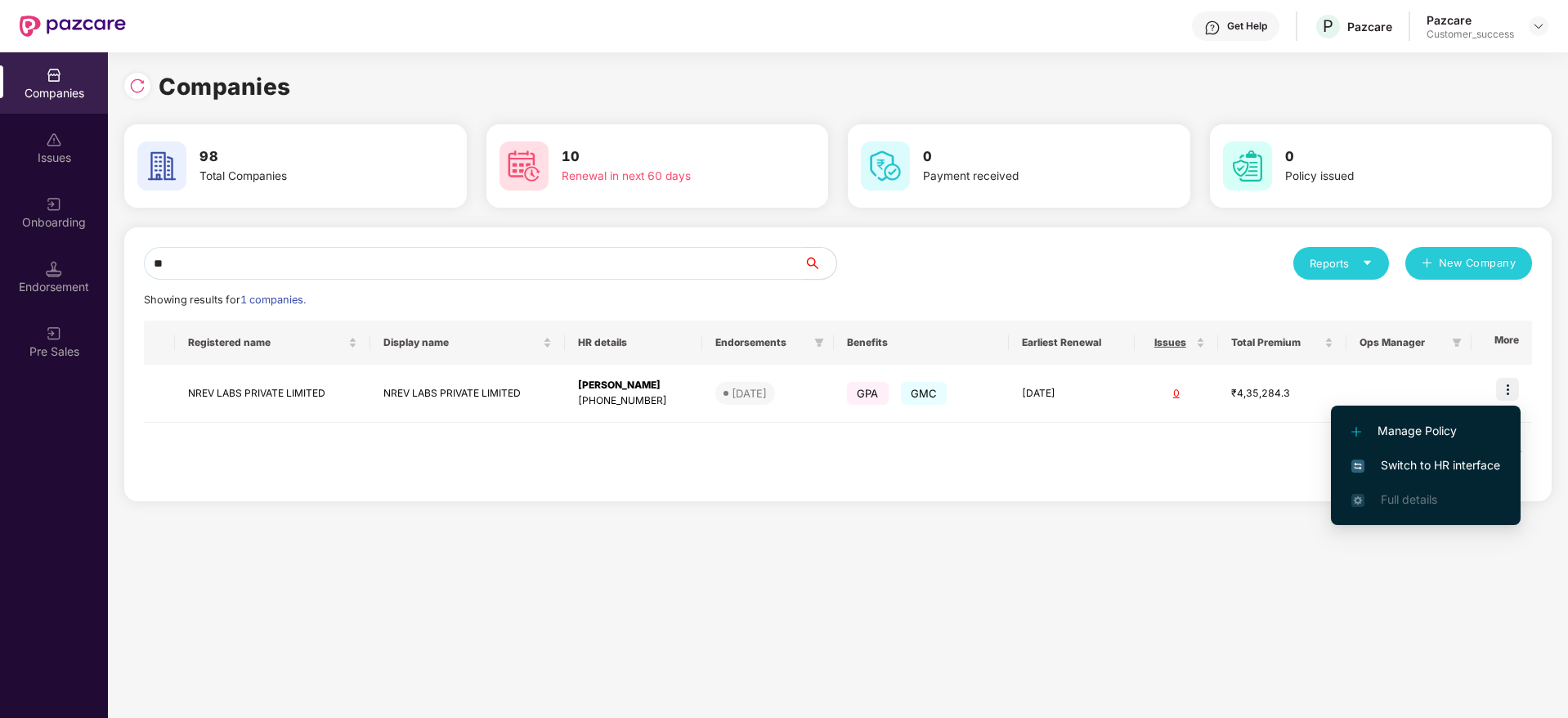
click at [1474, 460] on span "Switch to HR interface" at bounding box center [1425, 465] width 149 height 18
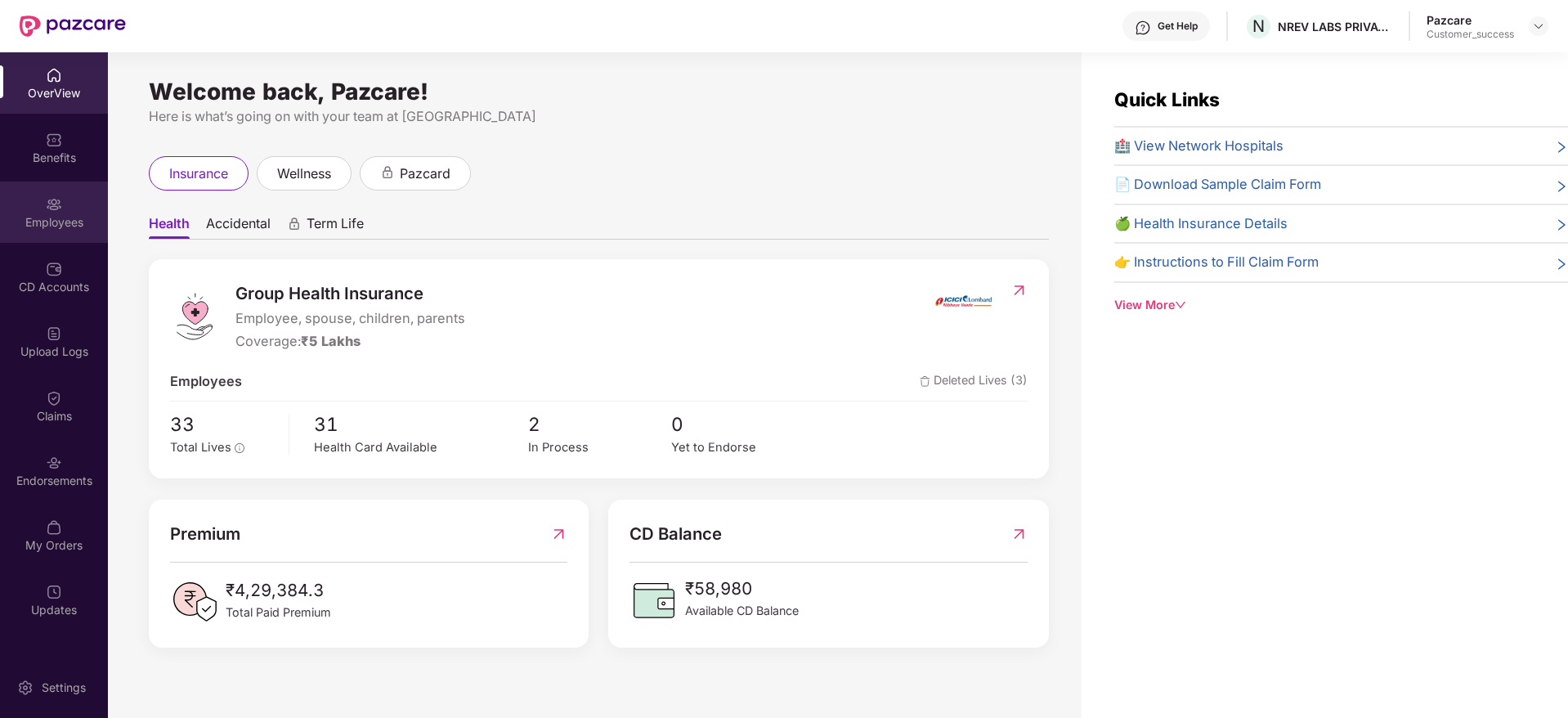
click at [43, 227] on div "Employees" at bounding box center [53, 222] width 108 height 17
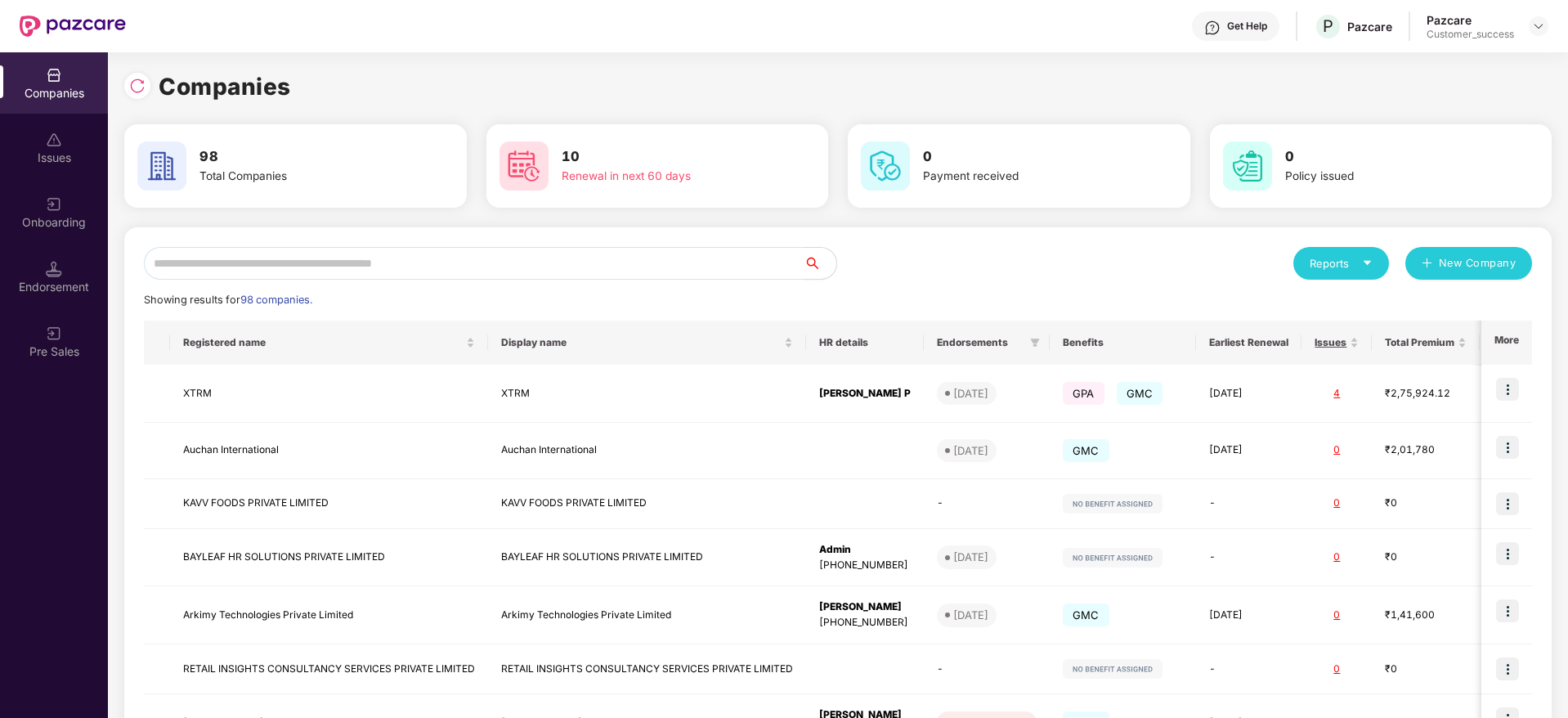
click at [330, 275] on input "text" at bounding box center [474, 263] width 660 height 33
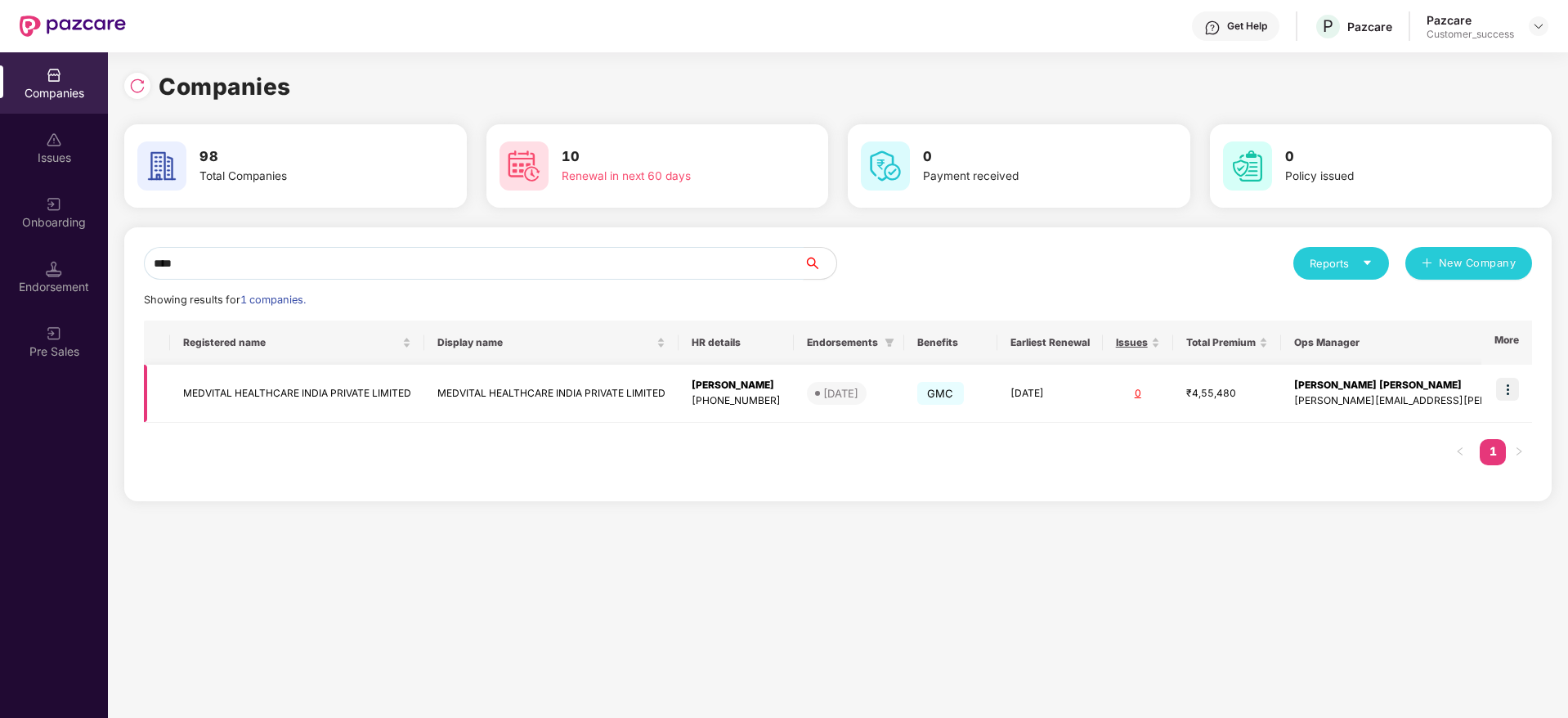
type input "****"
click at [1498, 392] on img at bounding box center [1507, 388] width 23 height 23
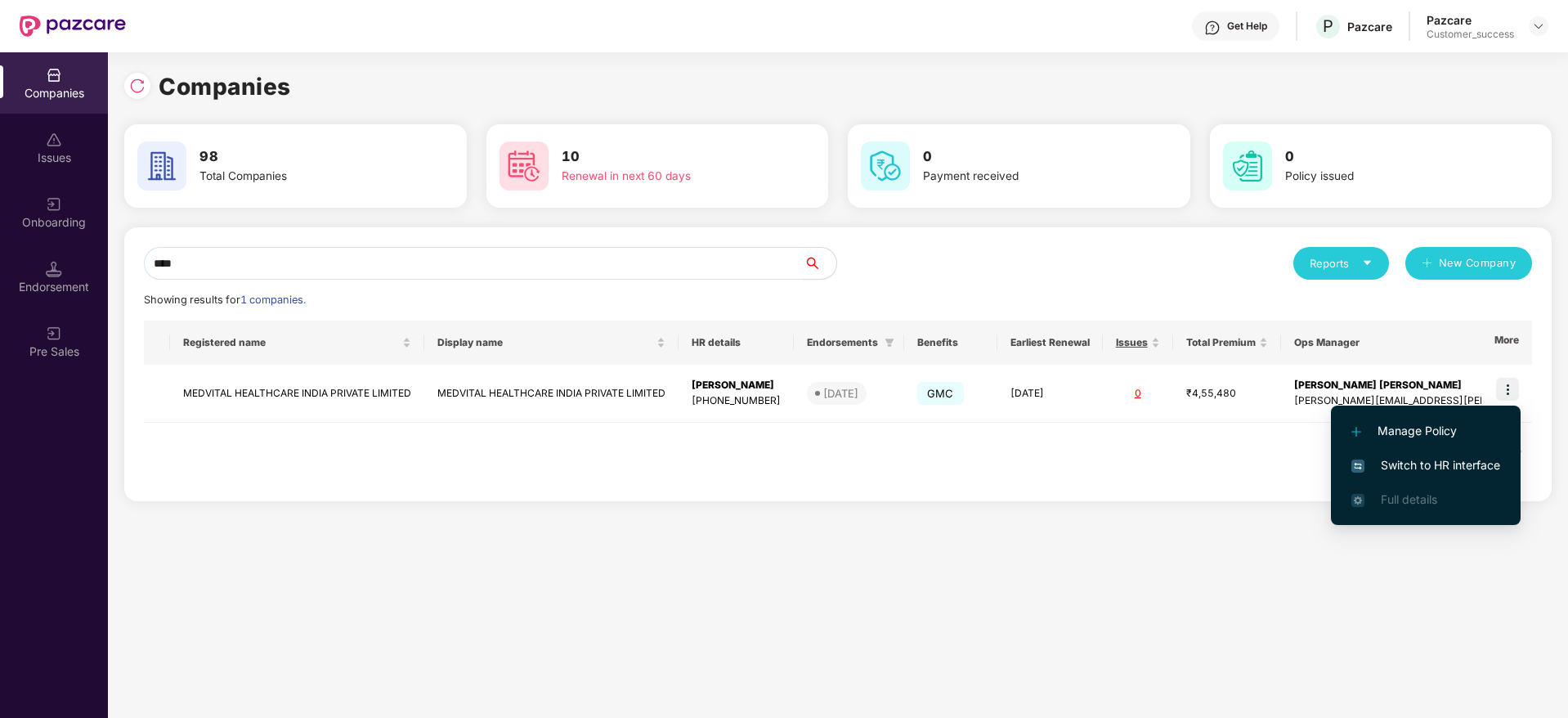
click at [1398, 464] on span "Switch to HR interface" at bounding box center [1425, 465] width 149 height 18
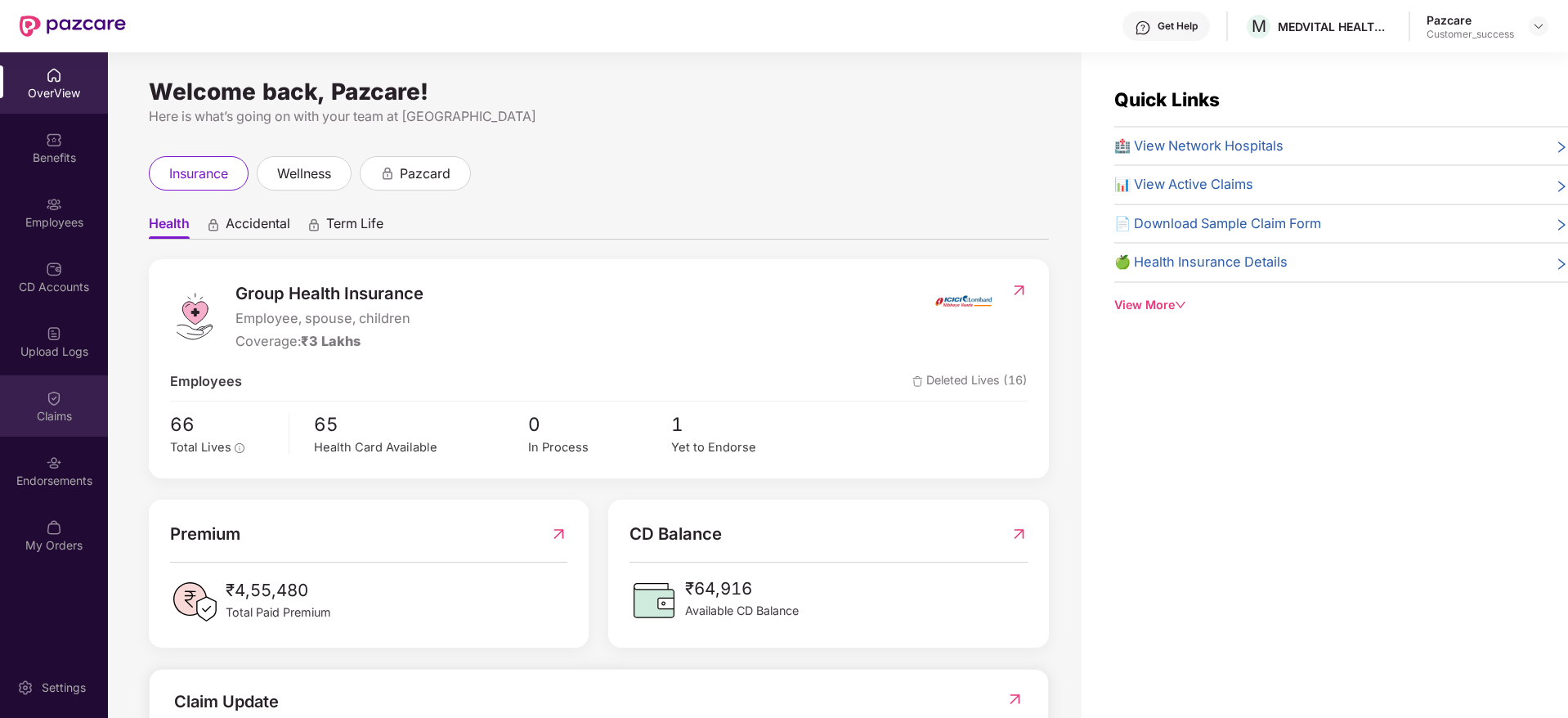
click at [32, 417] on div "Claims" at bounding box center [53, 416] width 108 height 17
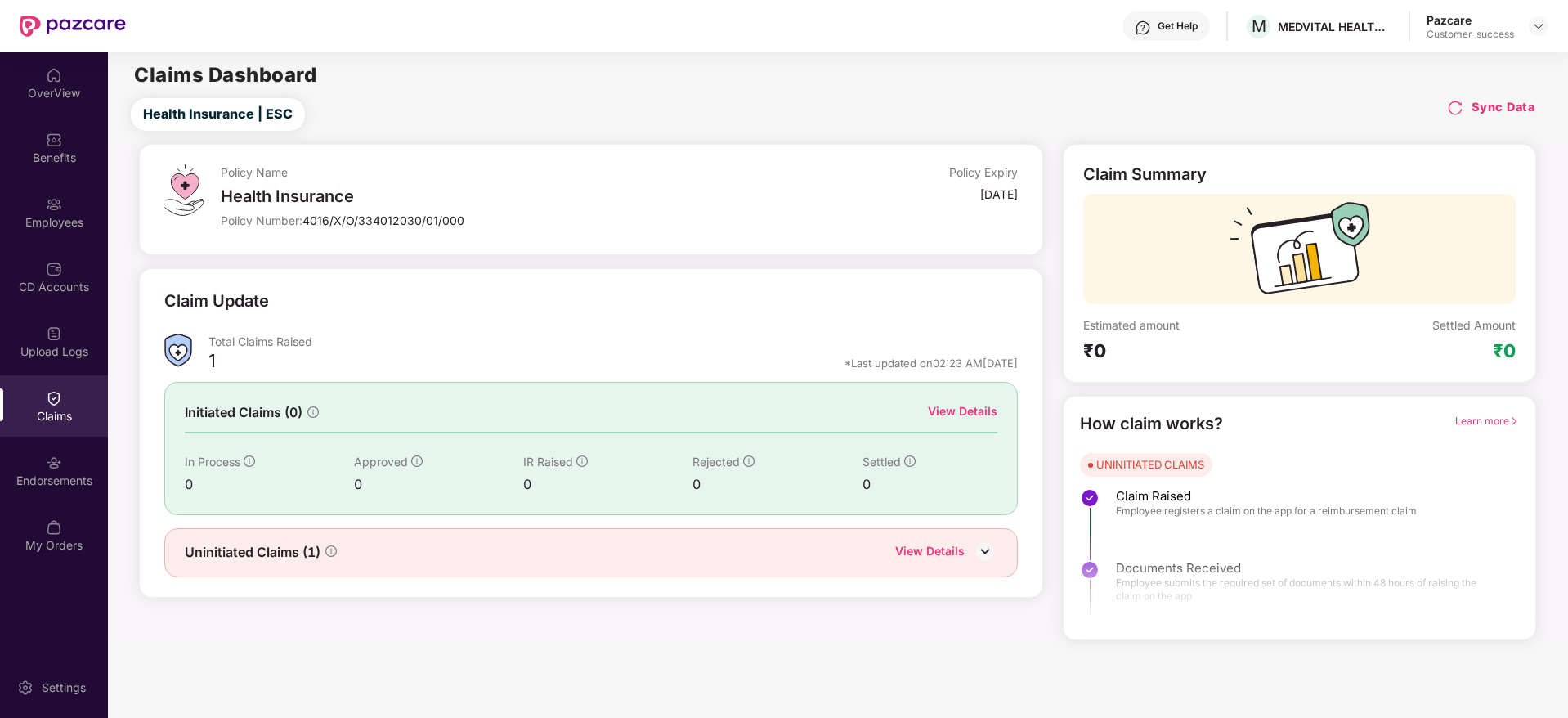
click at [988, 553] on img at bounding box center [984, 551] width 25 height 25
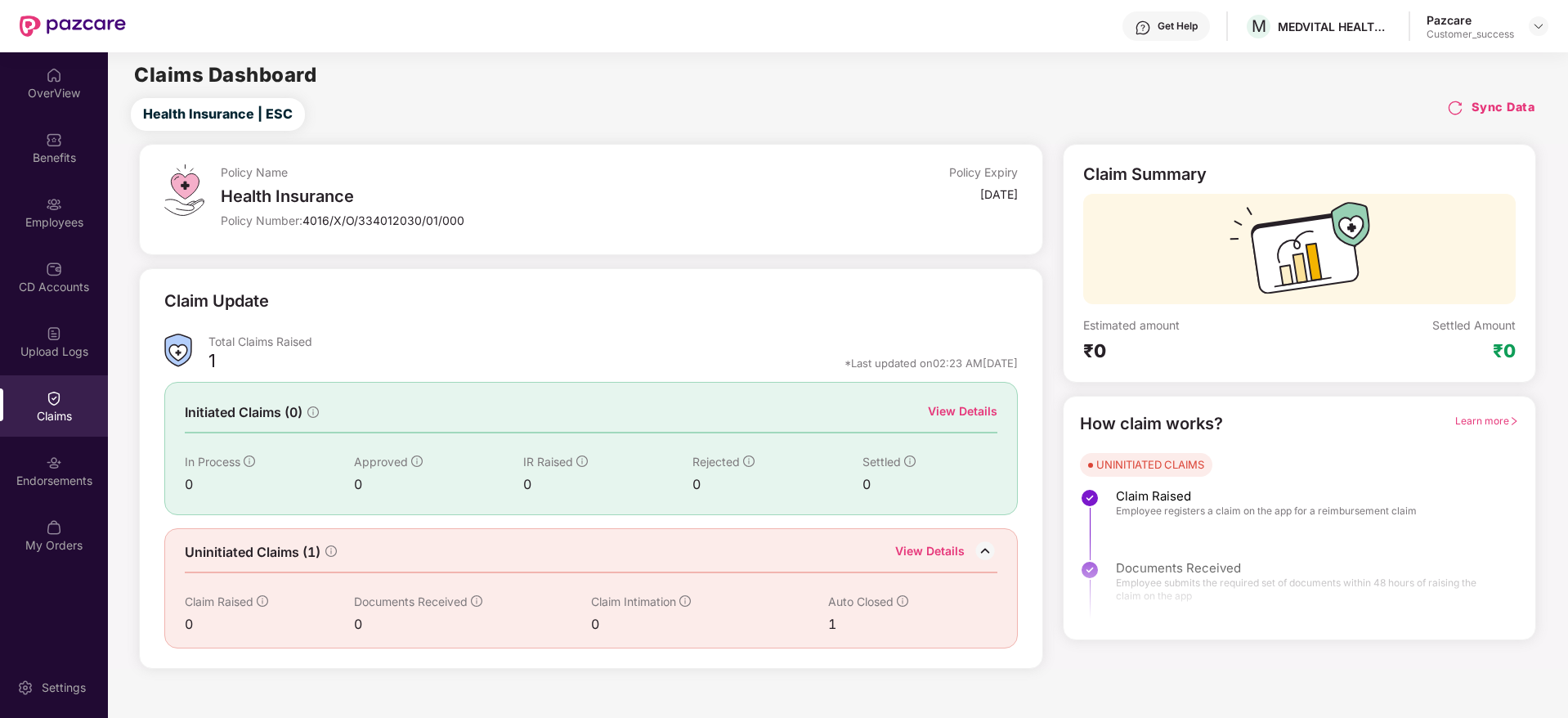
click at [944, 549] on div "View Details" at bounding box center [929, 553] width 69 height 22
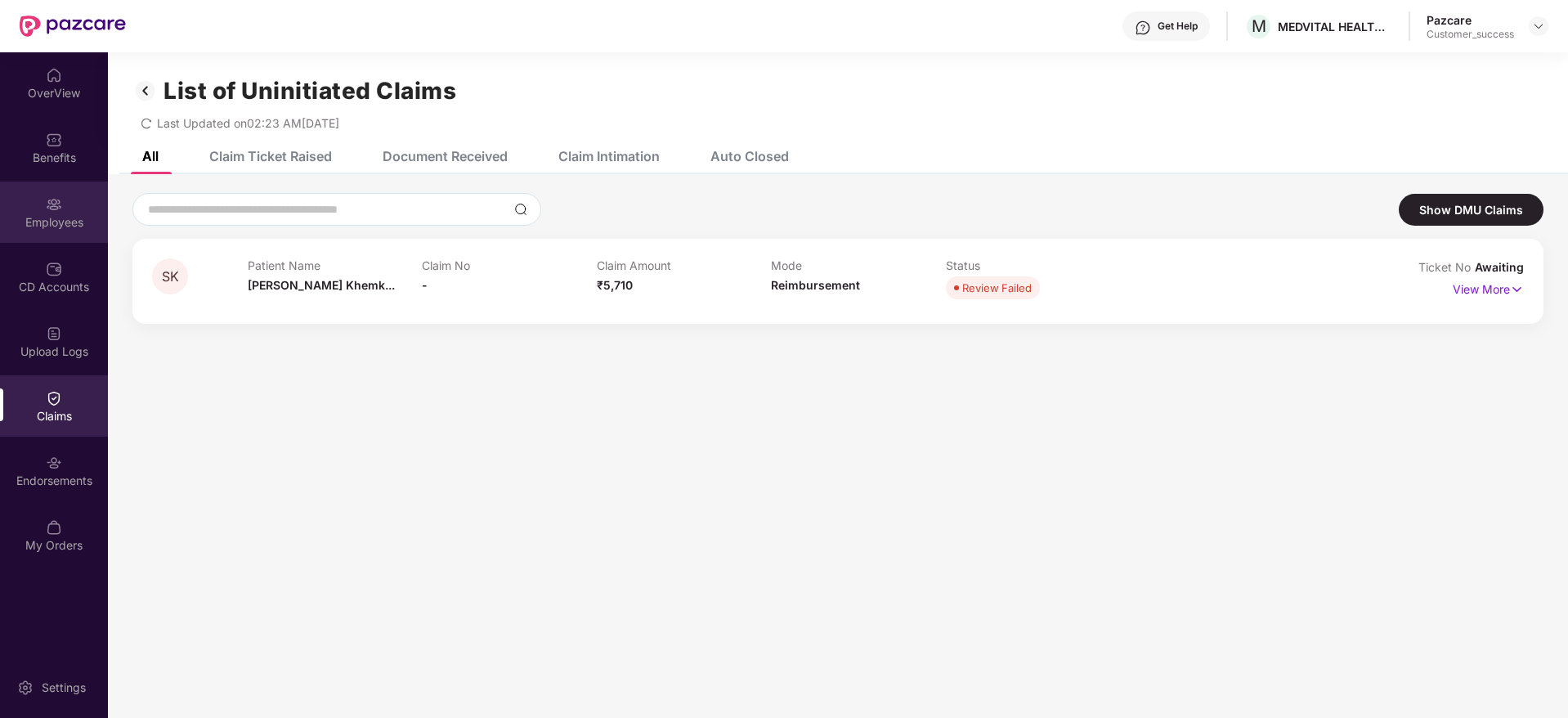
click at [64, 210] on div "Employees" at bounding box center [53, 212] width 108 height 61
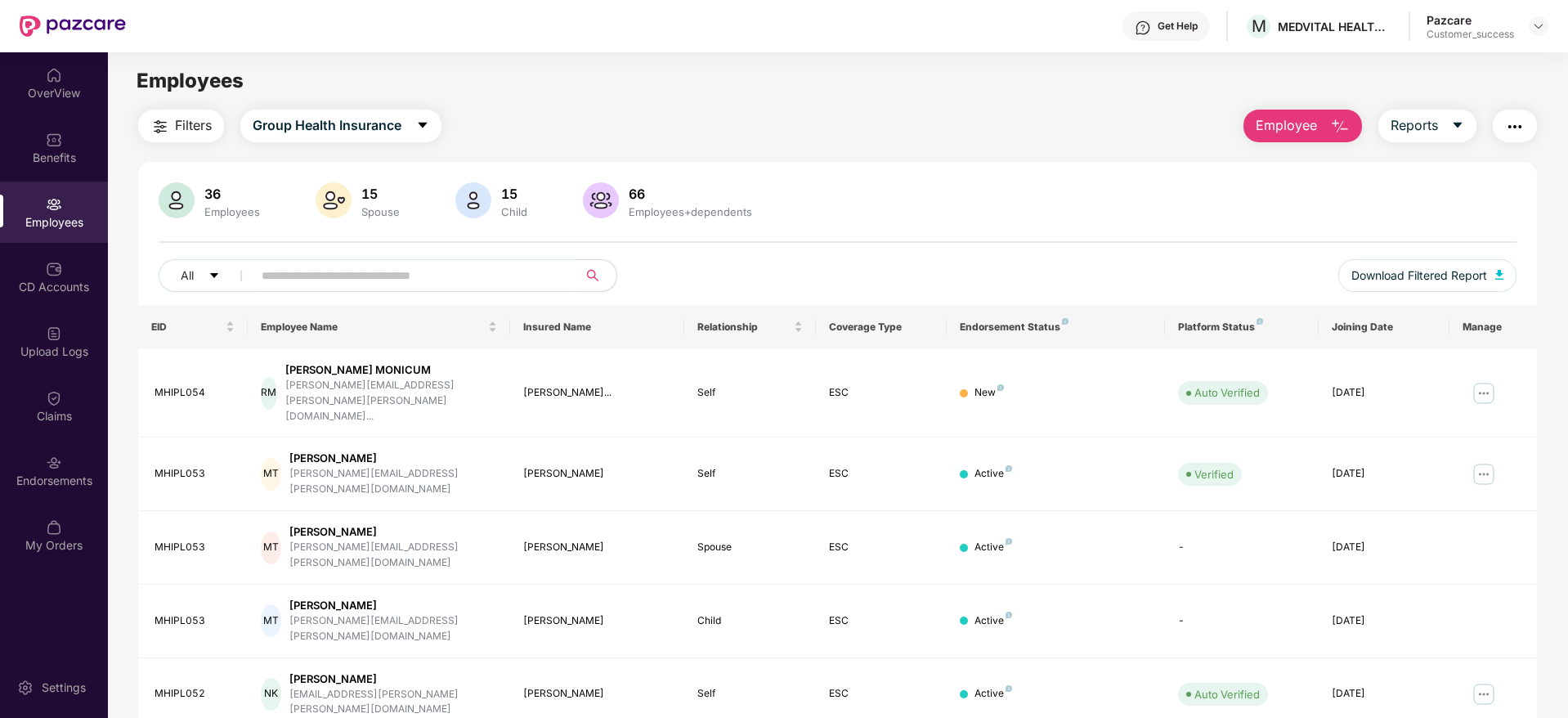
click at [308, 275] on input "text" at bounding box center [408, 276] width 293 height 25
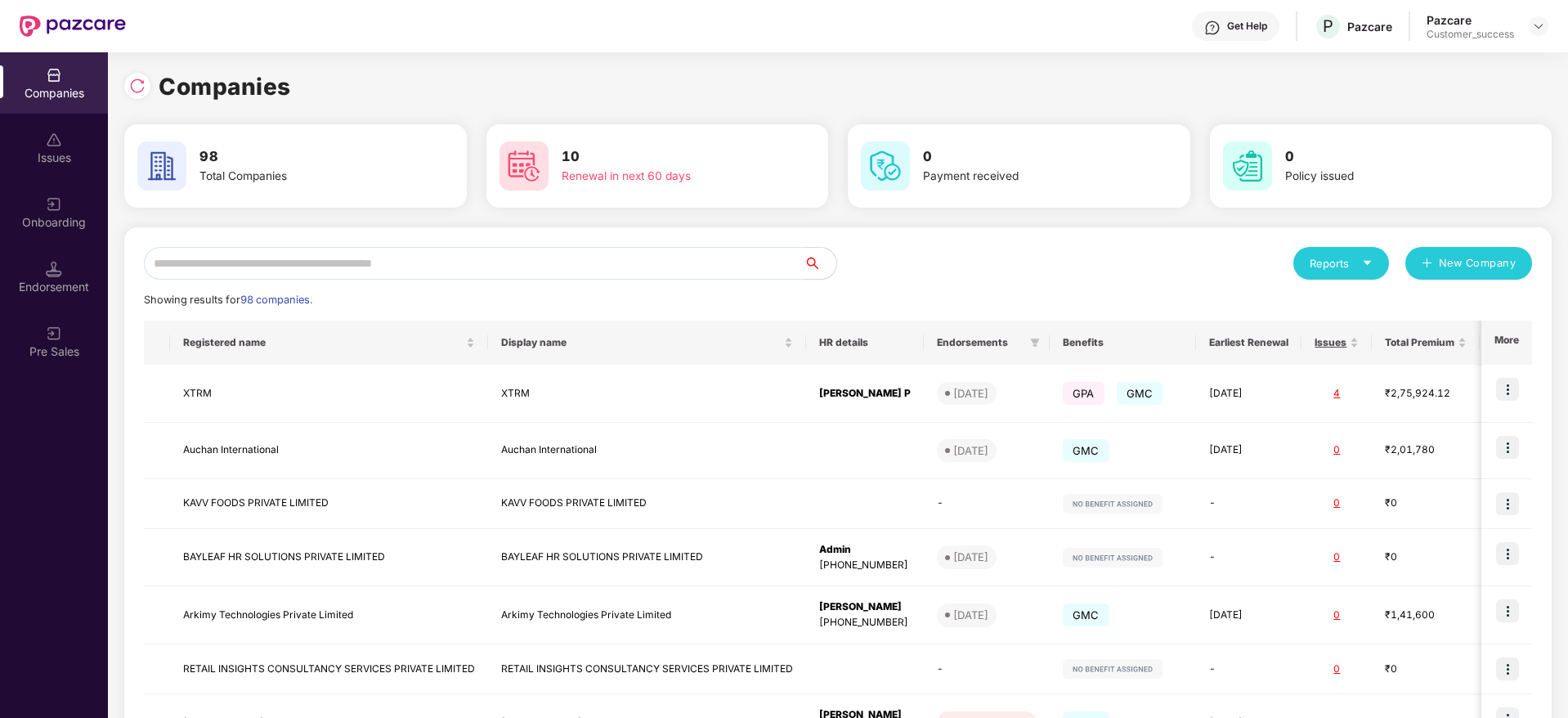
click at [192, 265] on input "text" at bounding box center [474, 263] width 660 height 33
click at [297, 249] on input "text" at bounding box center [474, 263] width 660 height 33
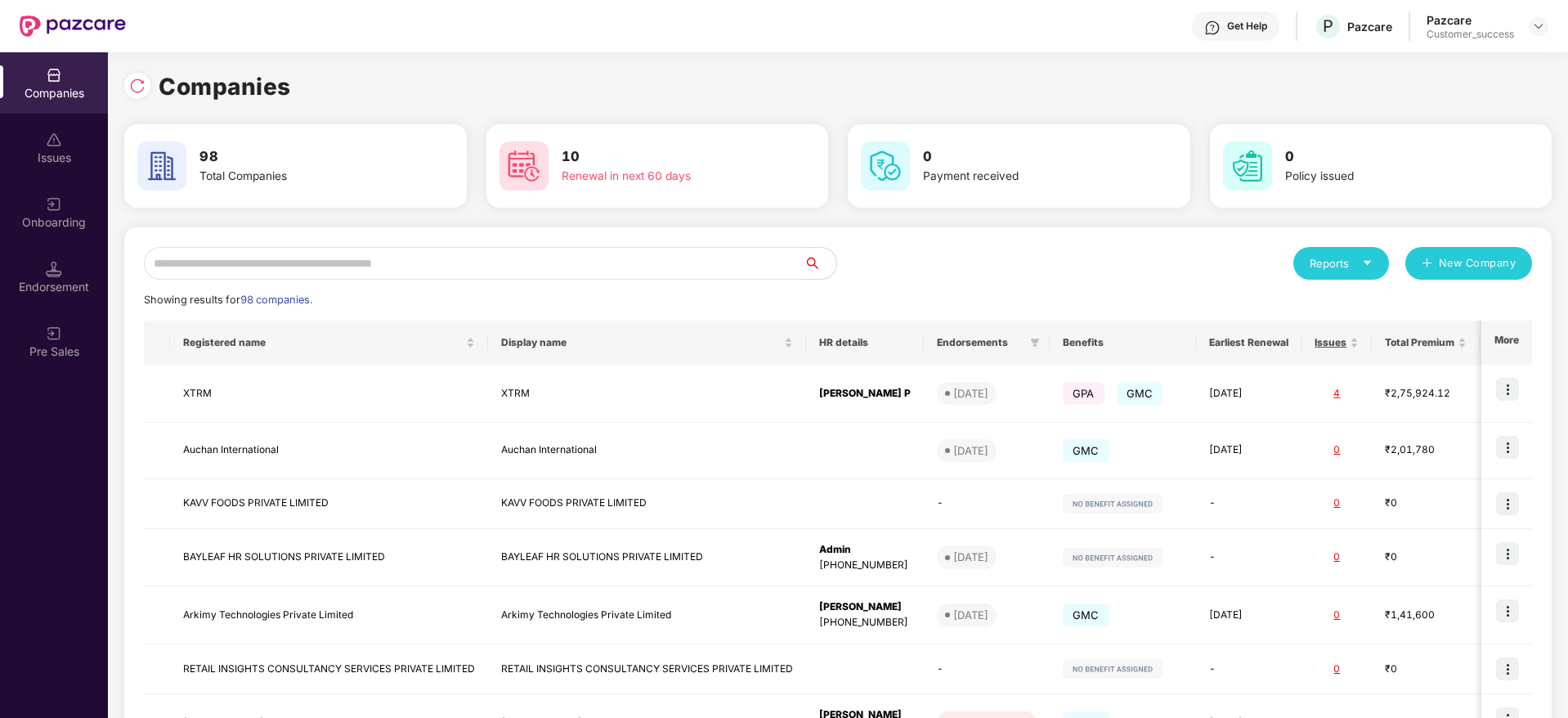
click at [297, 249] on input "text" at bounding box center [474, 263] width 660 height 33
click at [300, 270] on input "text" at bounding box center [474, 263] width 660 height 33
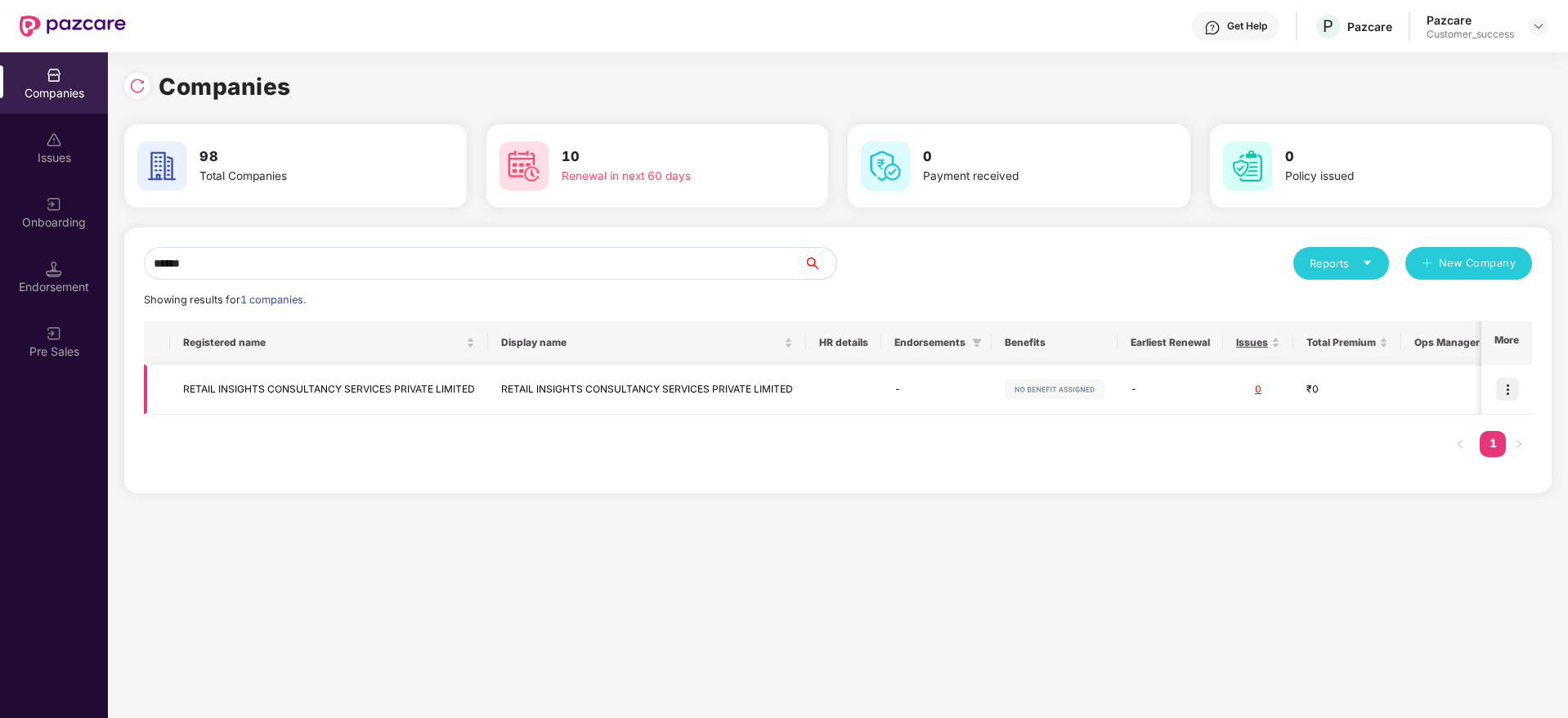
type input "******"
click at [1503, 396] on img at bounding box center [1507, 388] width 23 height 23
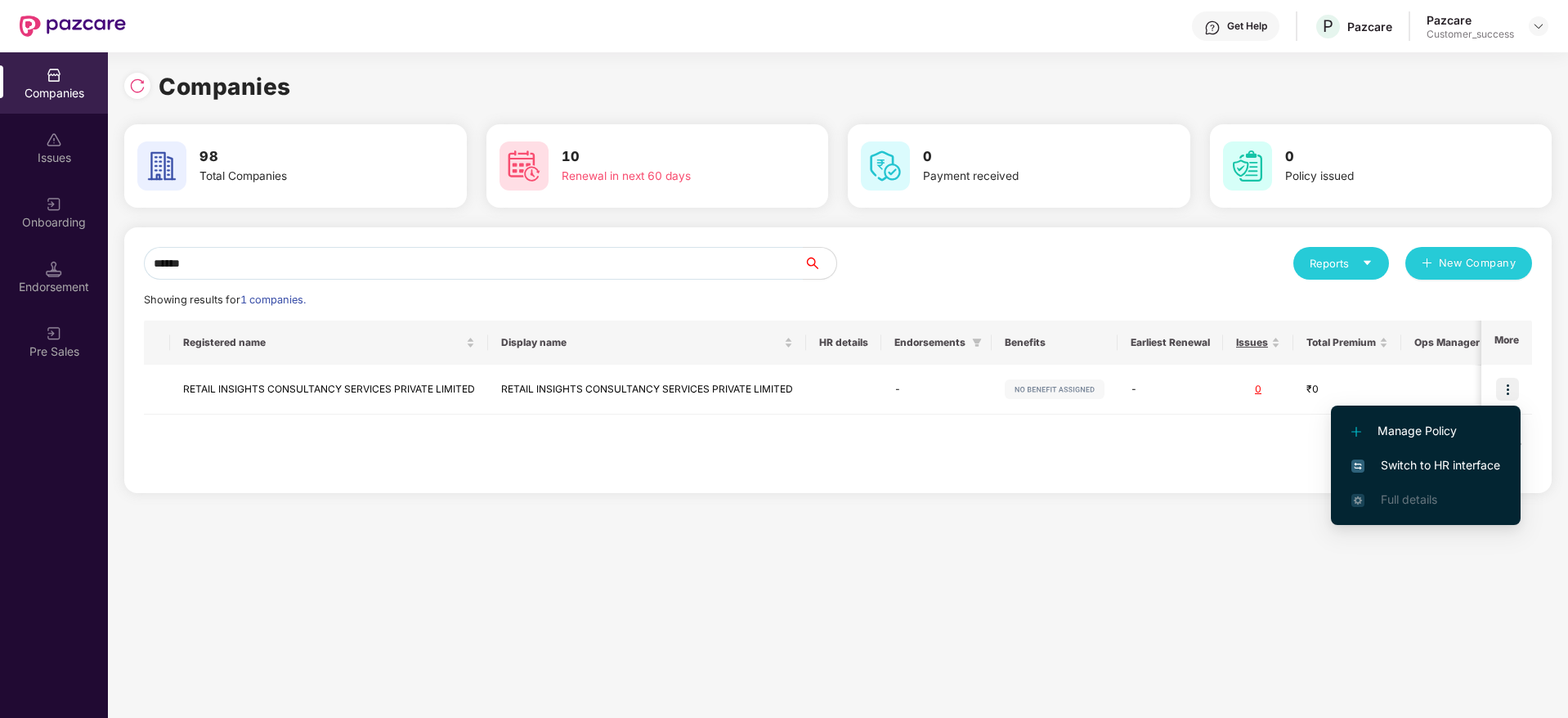
click at [1436, 469] on span "Switch to HR interface" at bounding box center [1425, 465] width 149 height 18
